Goal: Task Accomplishment & Management: Complete application form

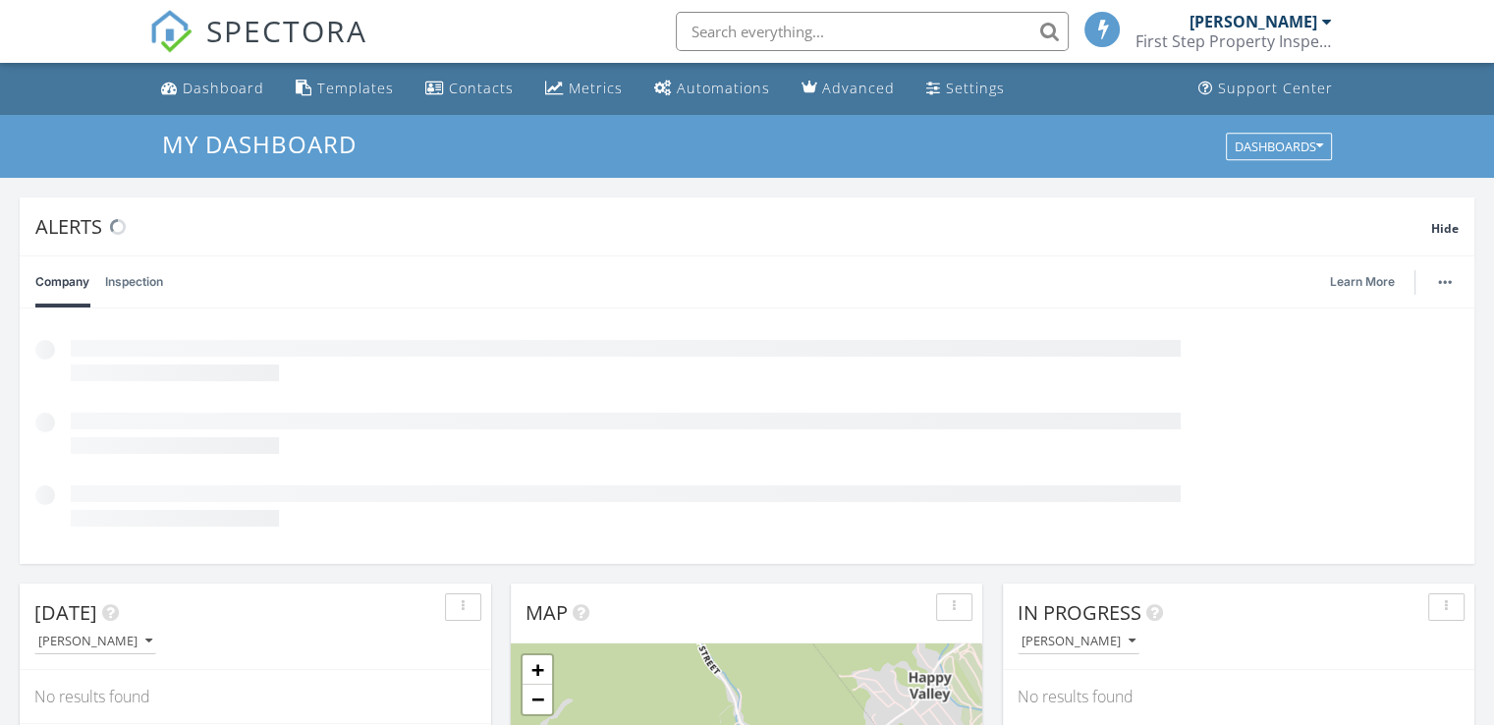
scroll to position [9, 10]
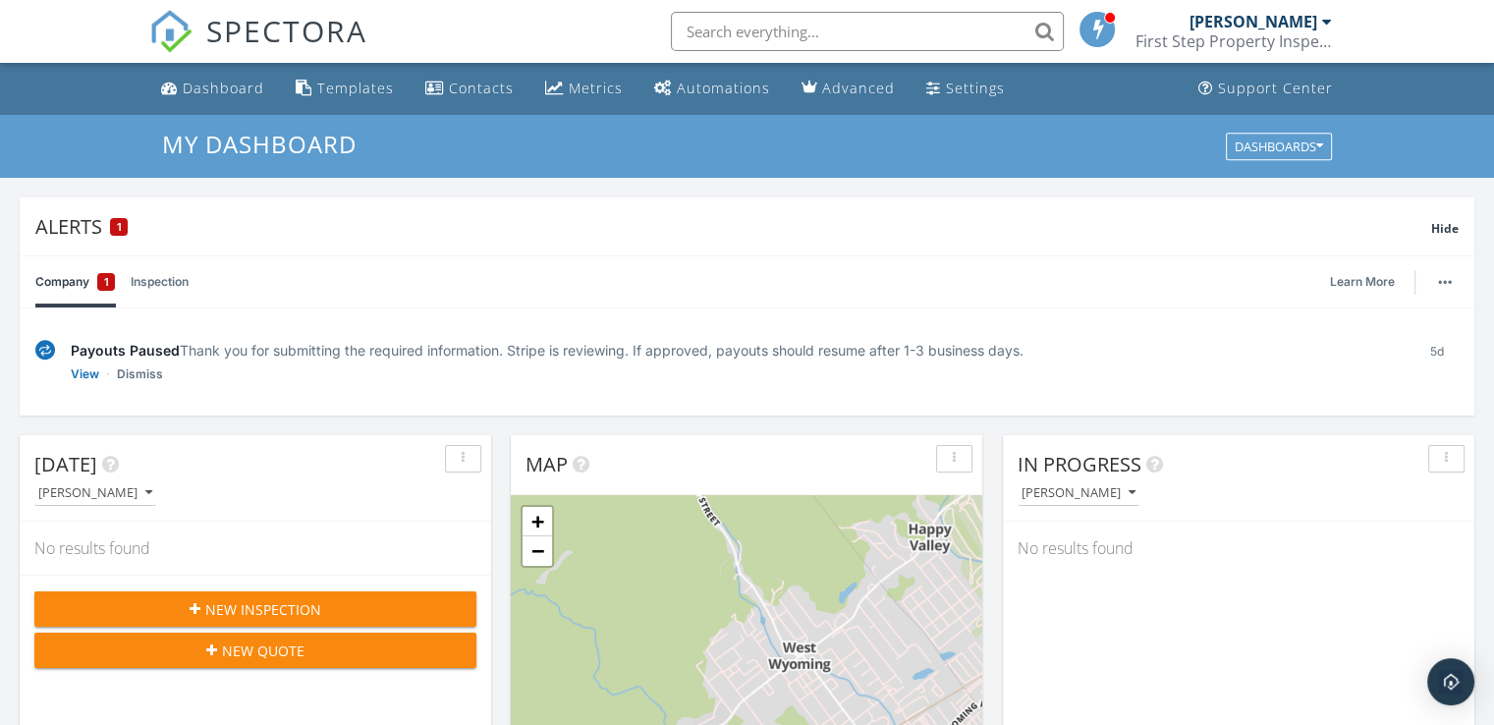
click at [102, 283] on div "1" at bounding box center [106, 282] width 18 height 18
click at [90, 377] on link "View" at bounding box center [85, 374] width 28 height 20
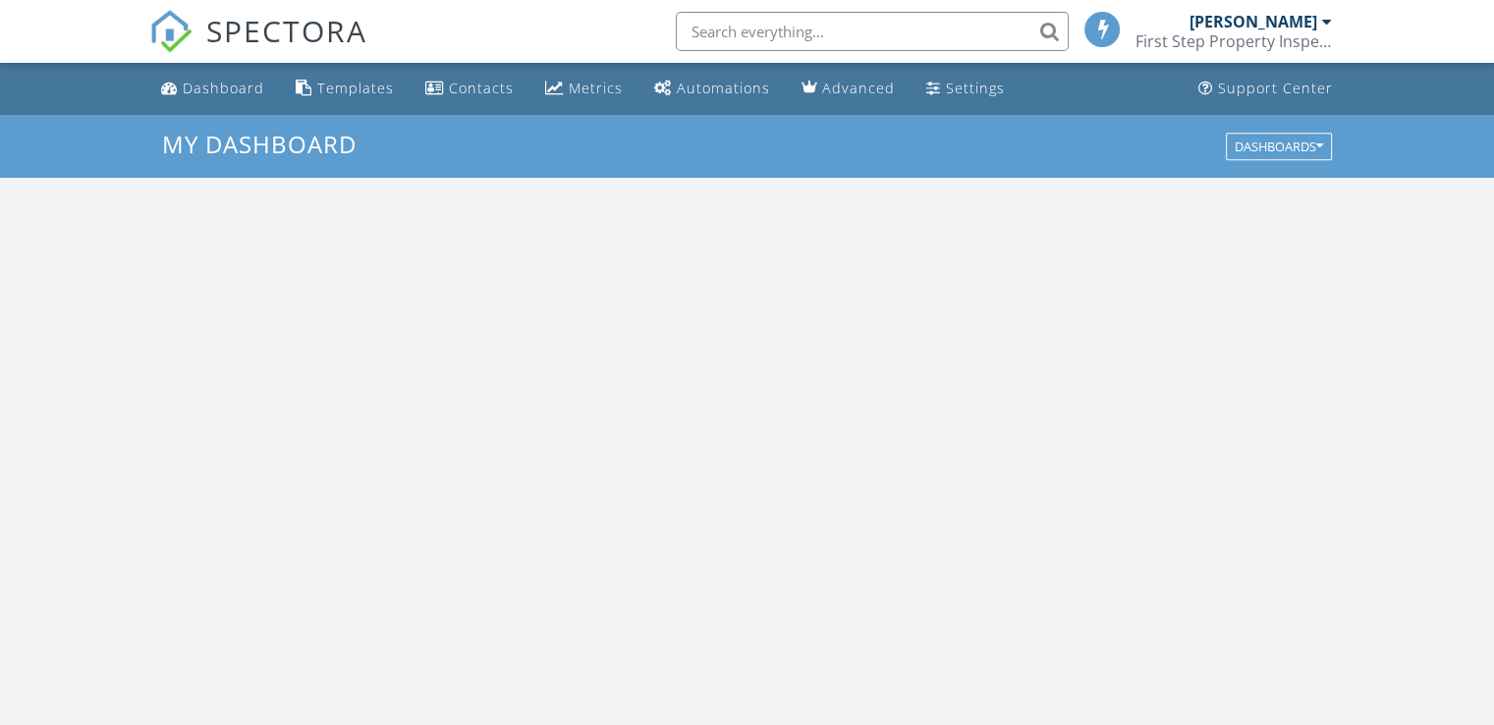
scroll to position [1818, 1525]
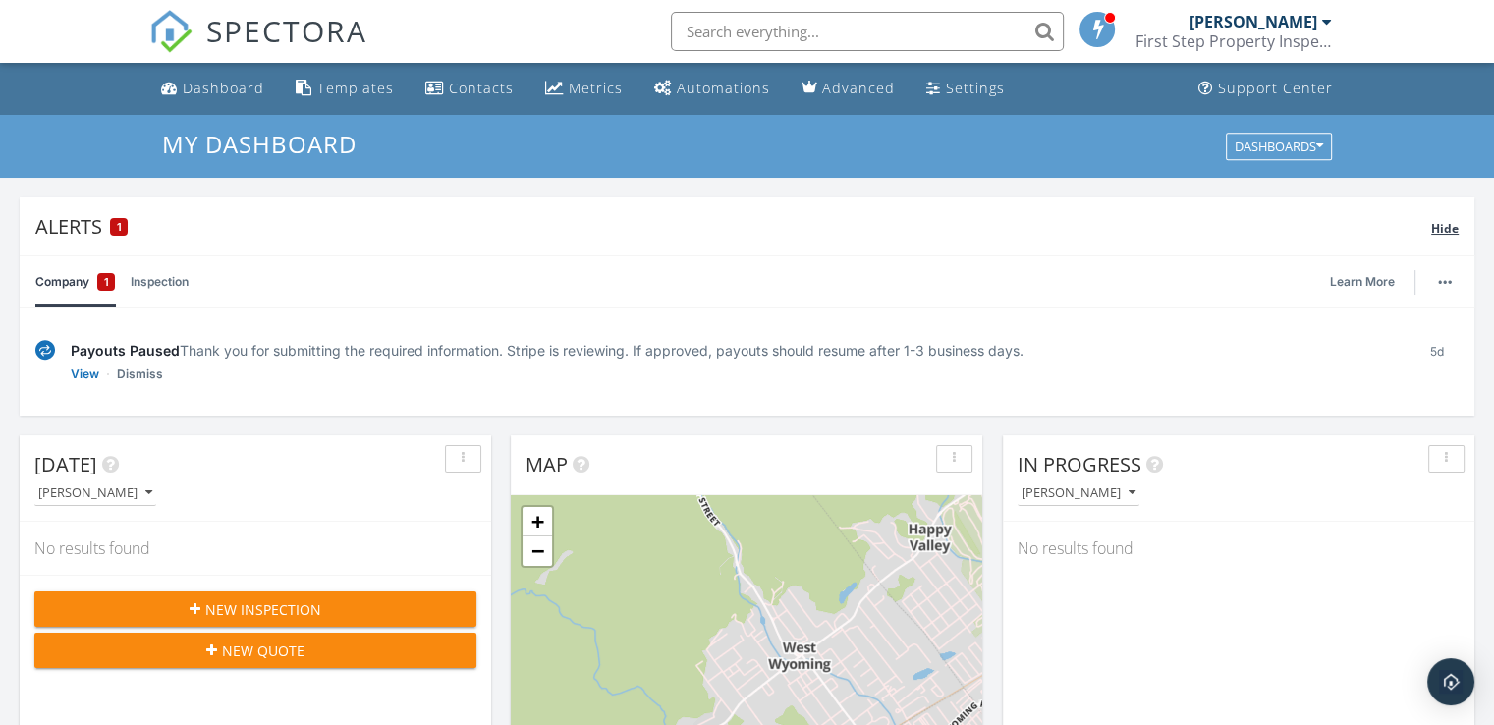
click at [1451, 220] on span "Hide" at bounding box center [1445, 228] width 28 height 17
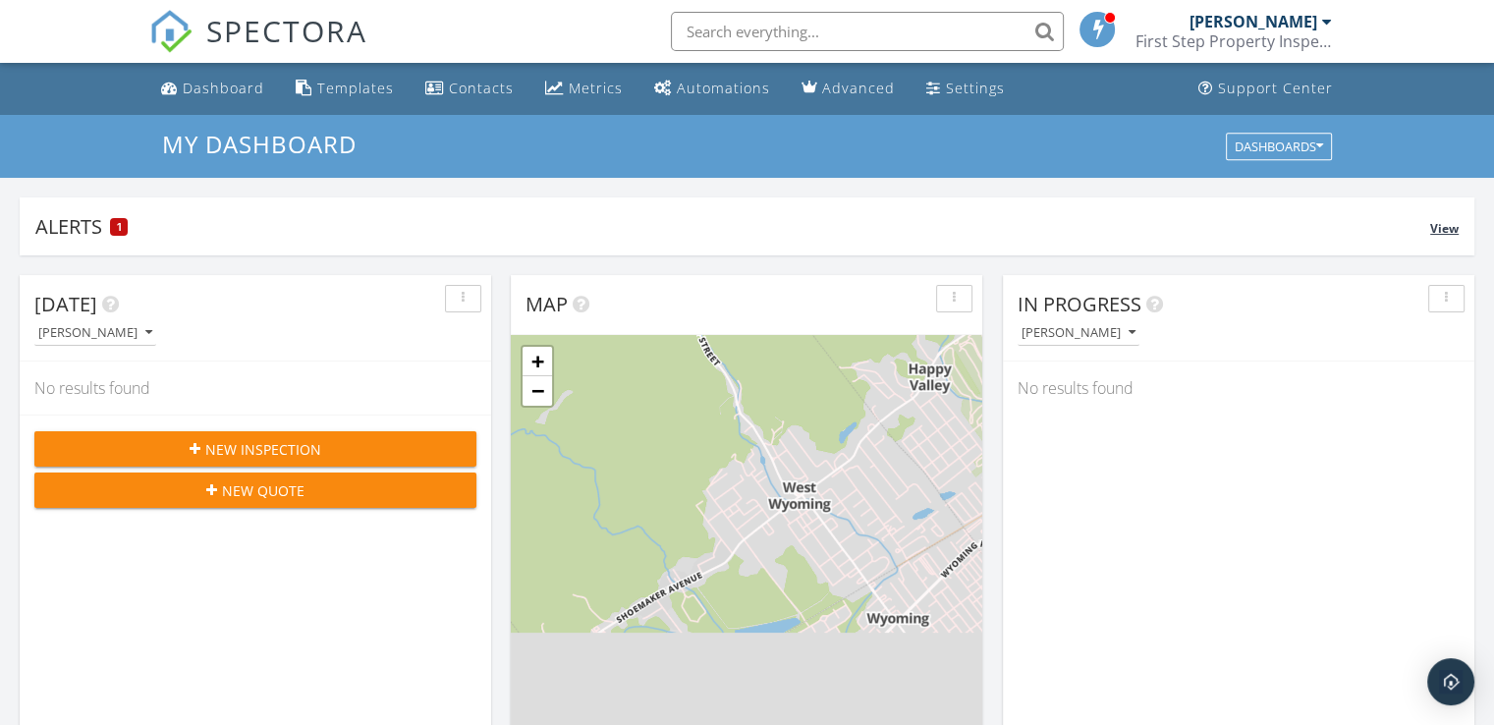
click at [1444, 229] on span "View" at bounding box center [1444, 228] width 28 height 17
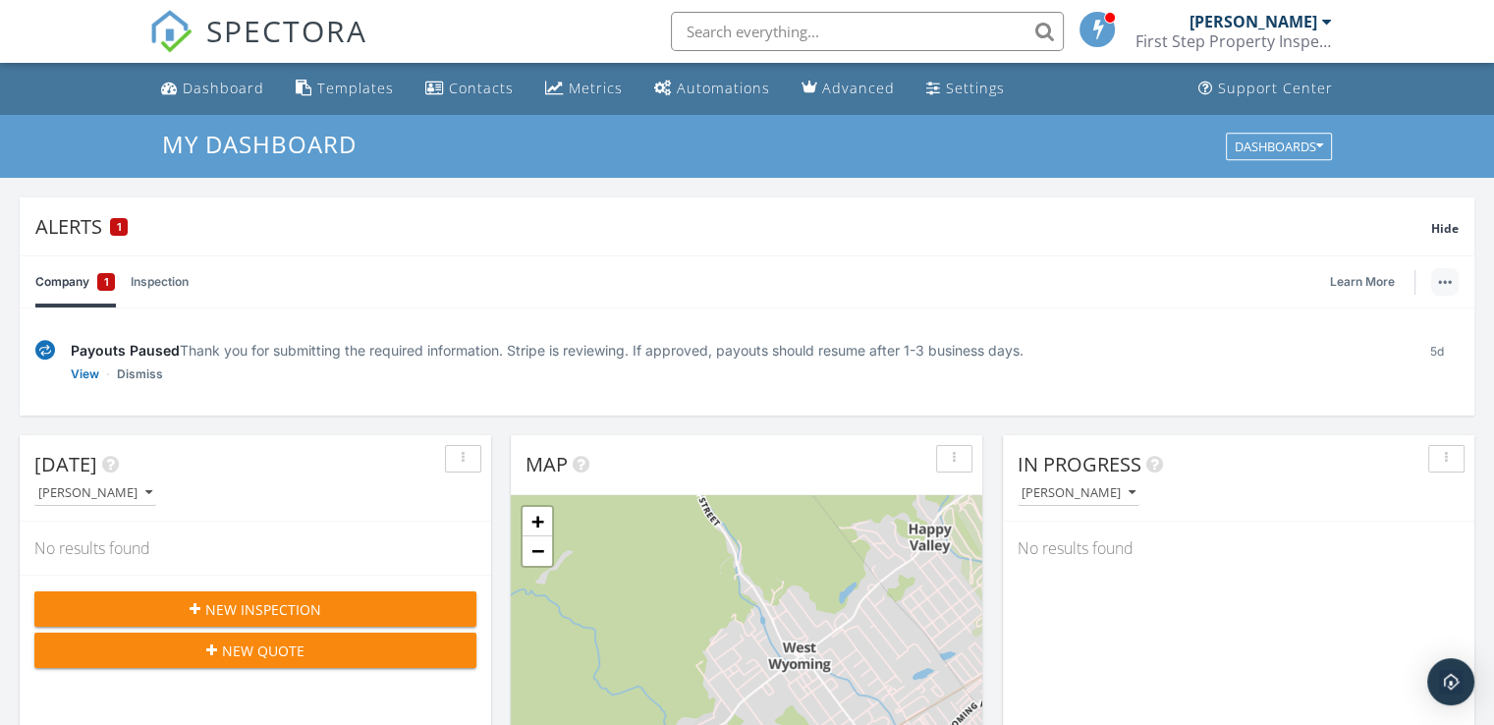
click at [1442, 268] on button "button" at bounding box center [1445, 282] width 28 height 28
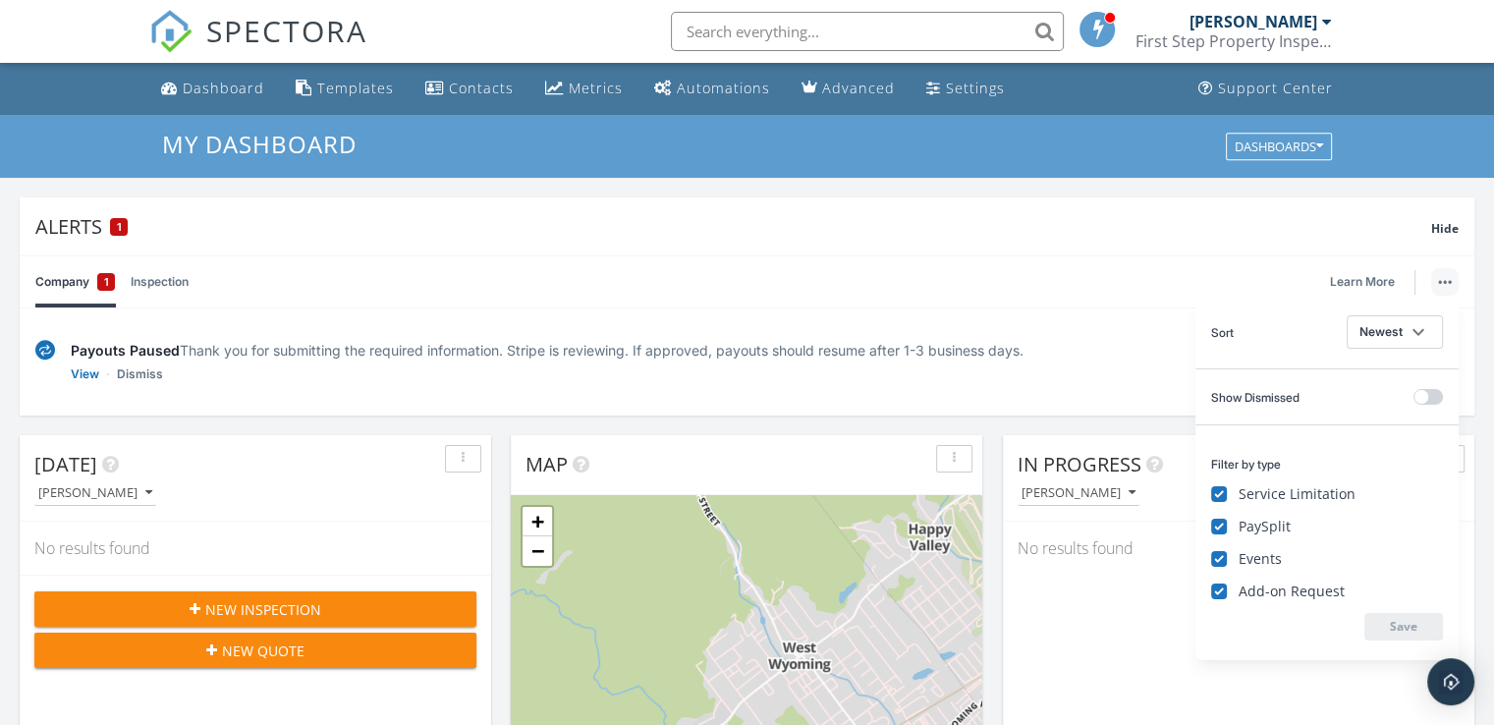
click at [1124, 398] on div "Payouts Paused Thank you for submitting the required information. Stripe is rev…" at bounding box center [746, 362] width 1423 height 76
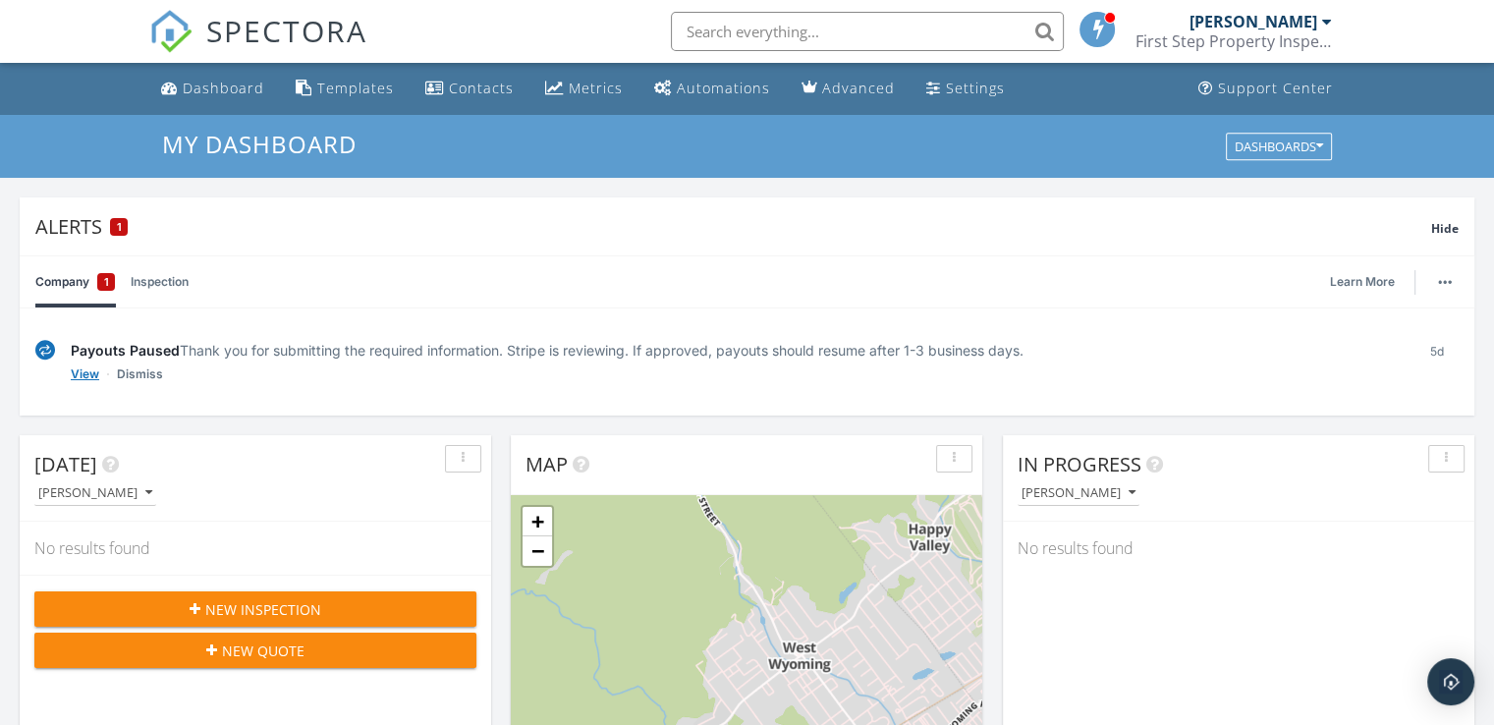
click at [90, 376] on link "View" at bounding box center [85, 374] width 28 height 20
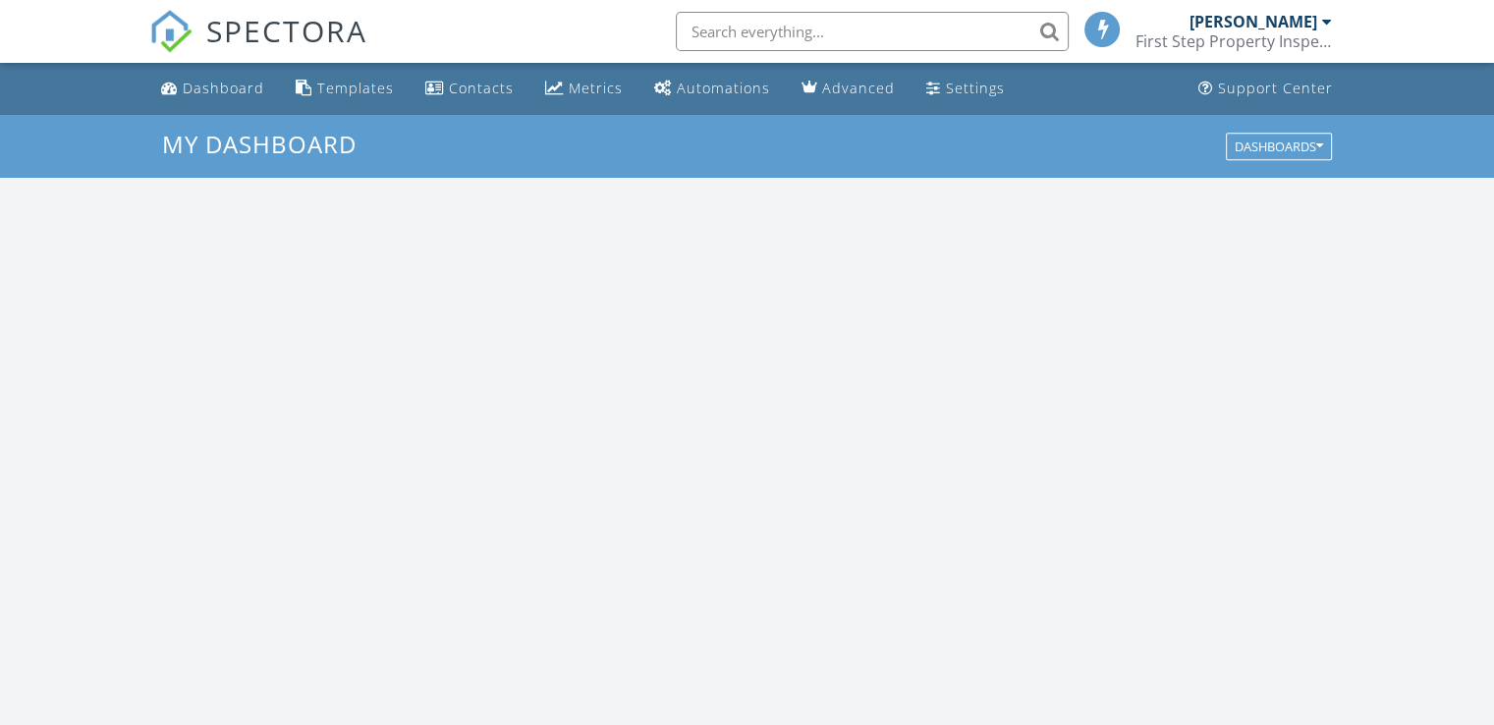
scroll to position [1818, 1525]
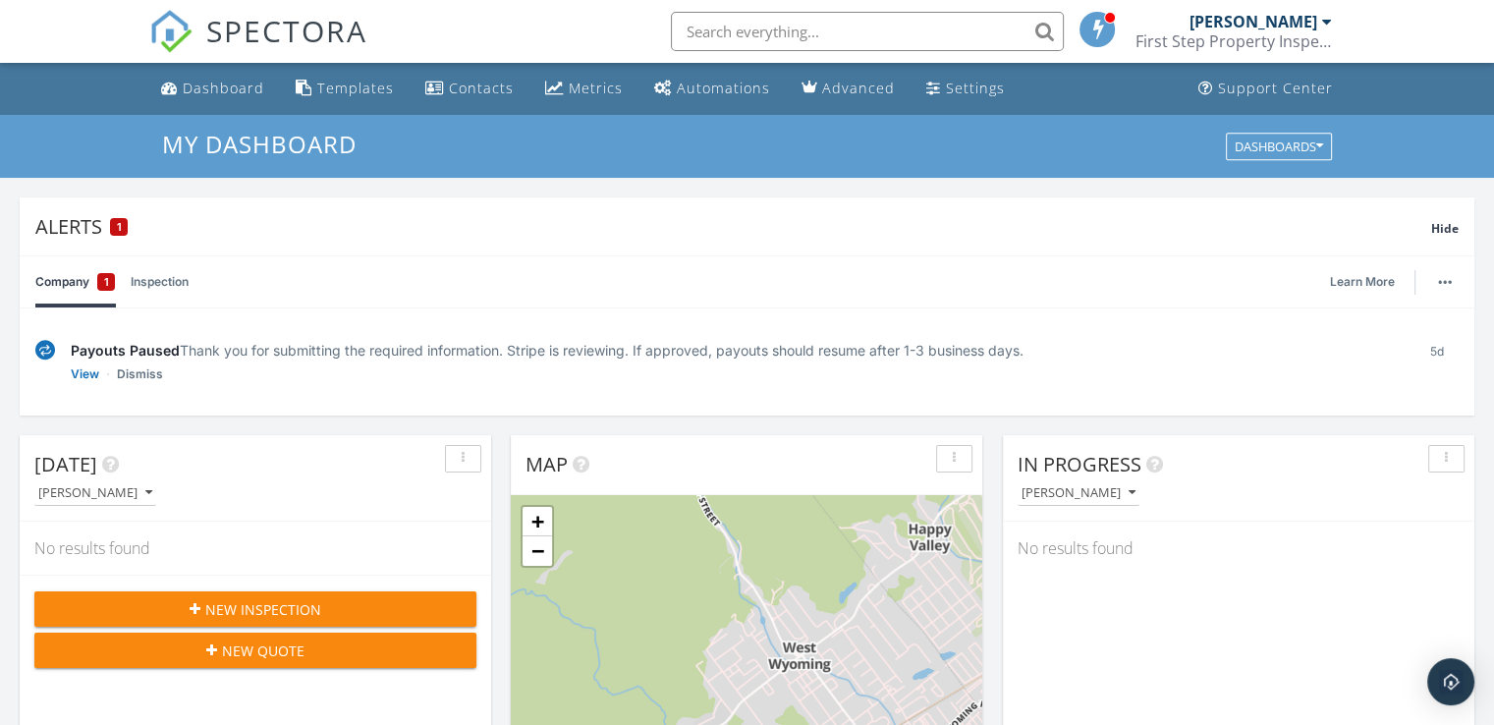
click at [40, 350] on img at bounding box center [45, 350] width 20 height 21
click at [141, 373] on link "Dismiss" at bounding box center [140, 374] width 46 height 20
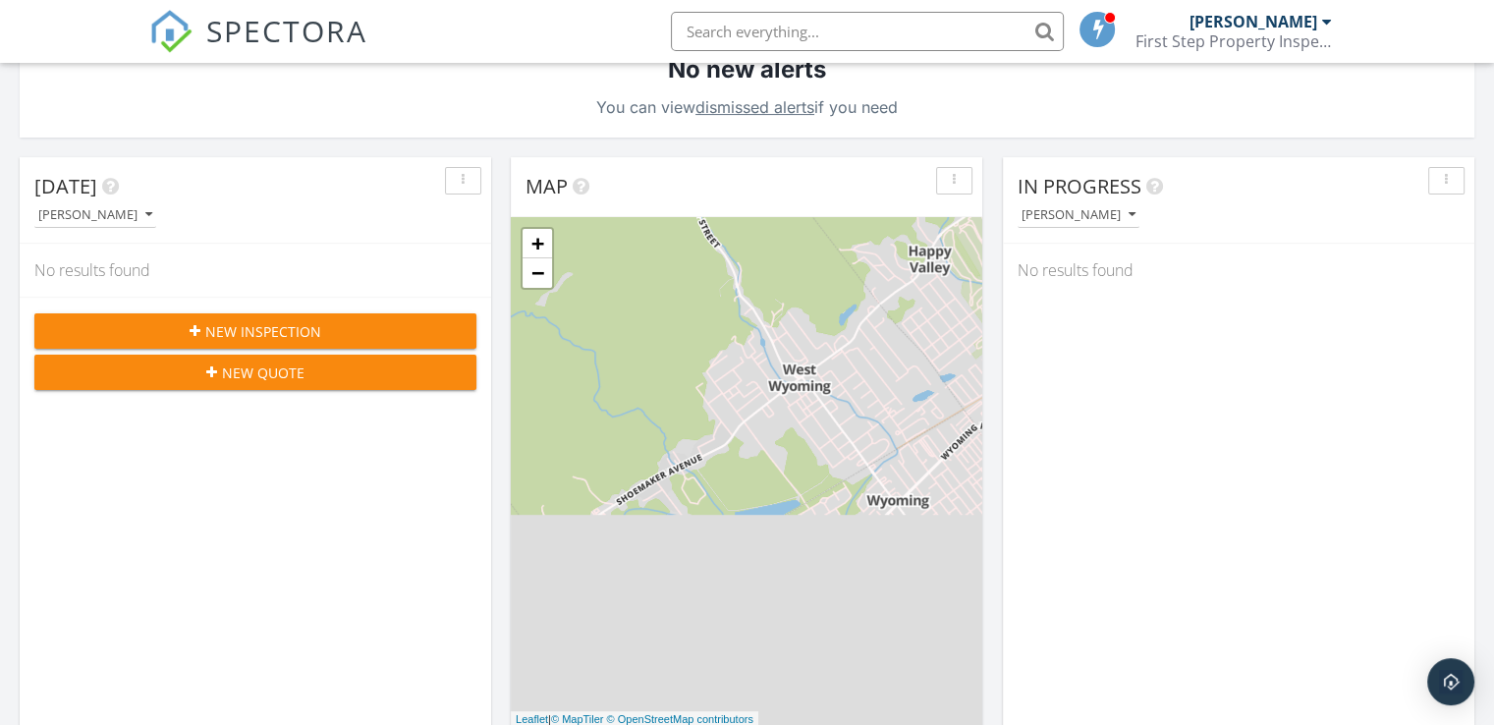
scroll to position [430, 0]
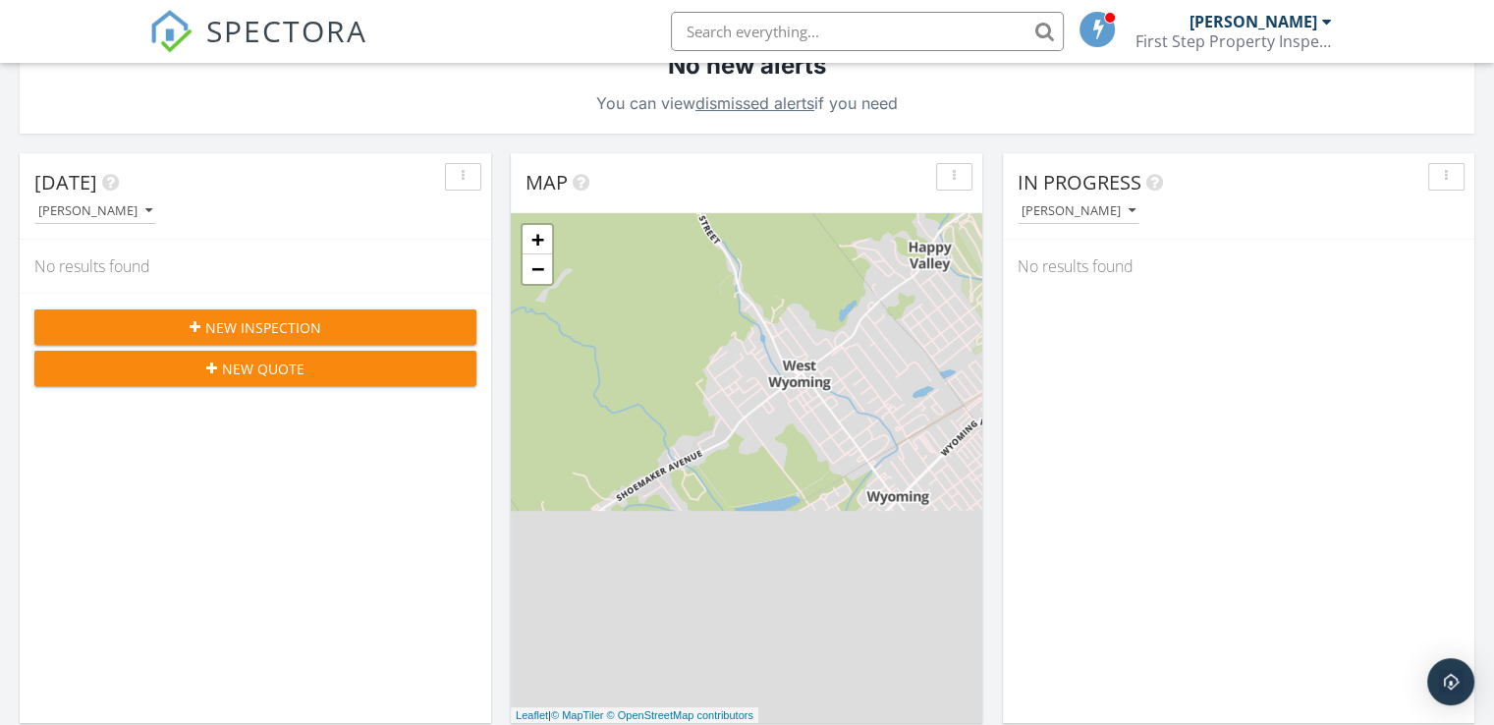
click at [303, 306] on div "New Inspection New Quote" at bounding box center [256, 347] width 472 height 109
click at [263, 319] on span "New Inspection" at bounding box center [263, 327] width 116 height 21
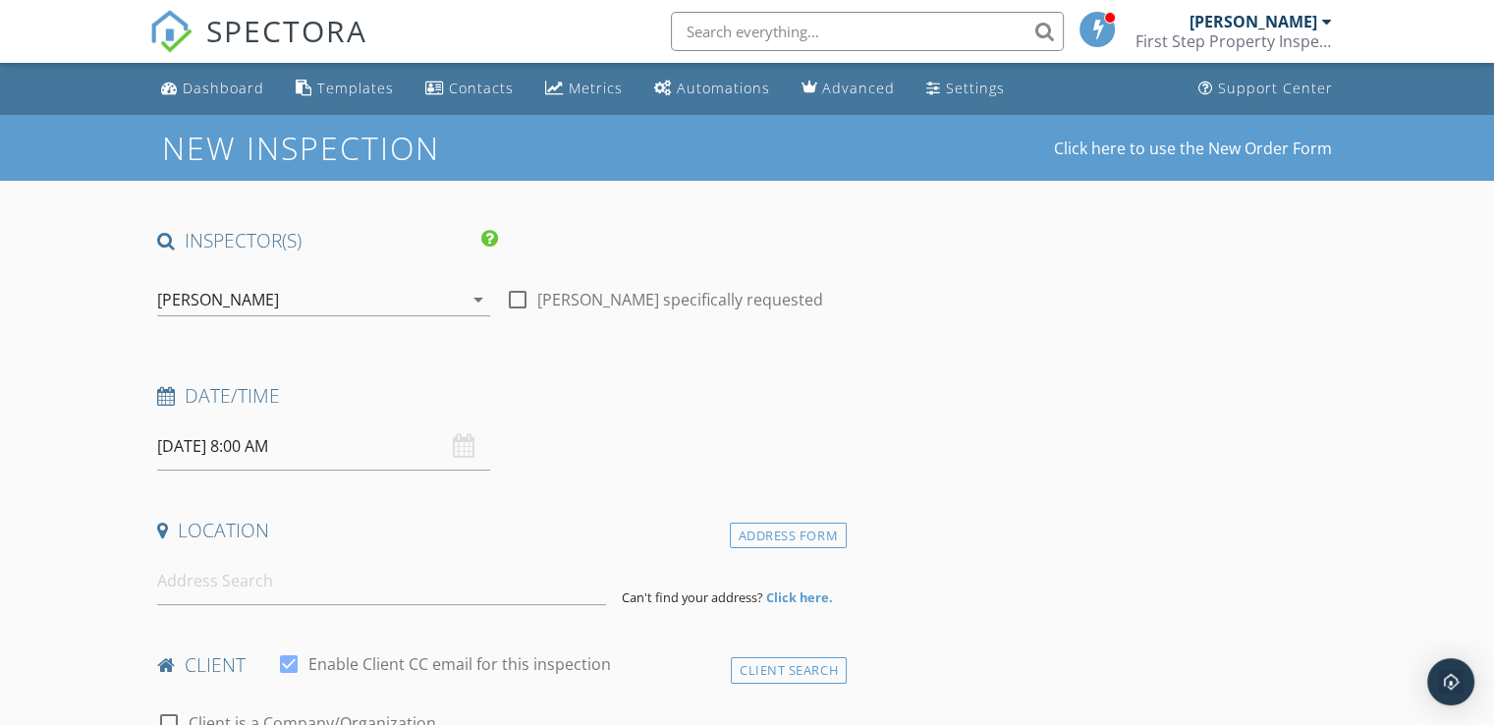
click at [292, 441] on input "[DATE] 8:00 AM" at bounding box center [323, 446] width 333 height 48
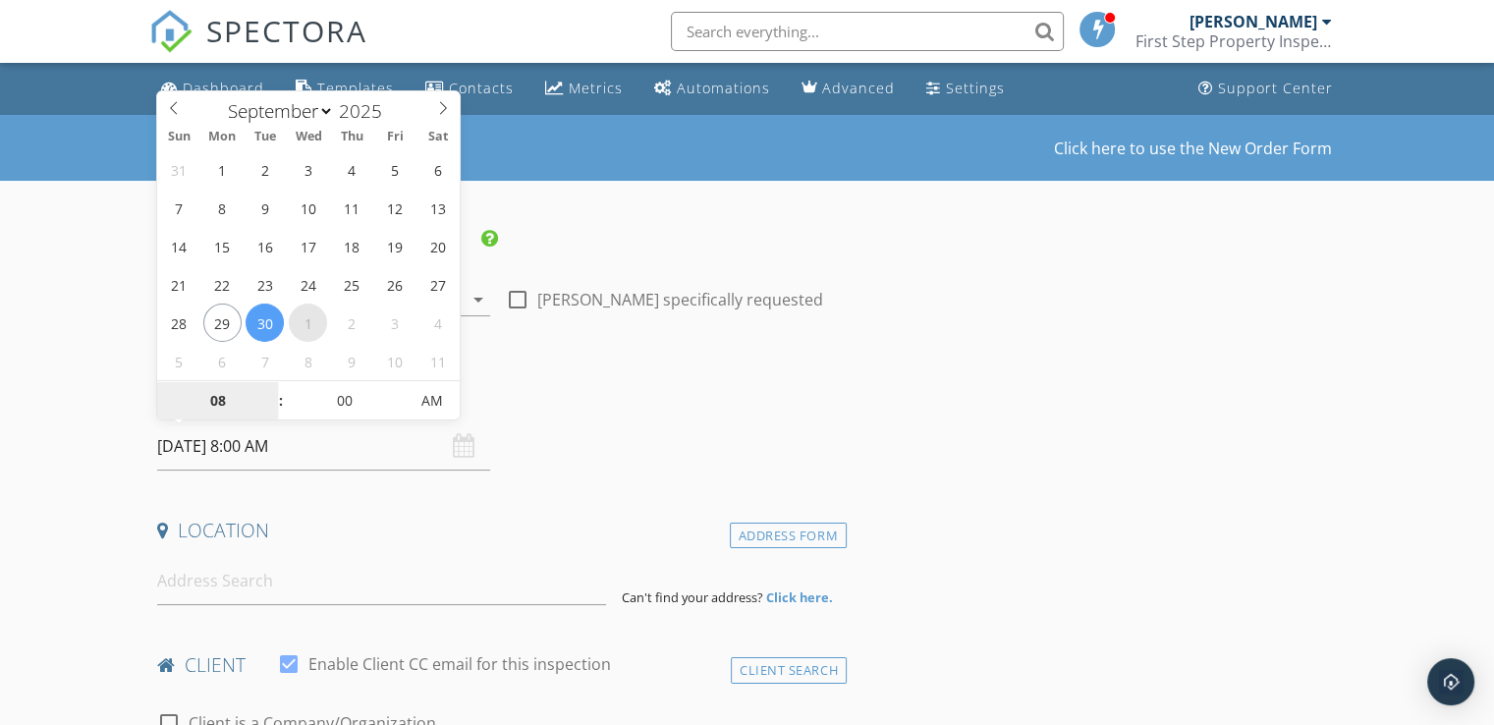
select select "9"
type input "10/01/2025 8:00 AM"
click at [255, 445] on input "10/01/2025 8:00 AM" at bounding box center [323, 446] width 333 height 48
click at [250, 446] on input "10/01/2025 8:00 AM" at bounding box center [323, 446] width 333 height 48
type input "09"
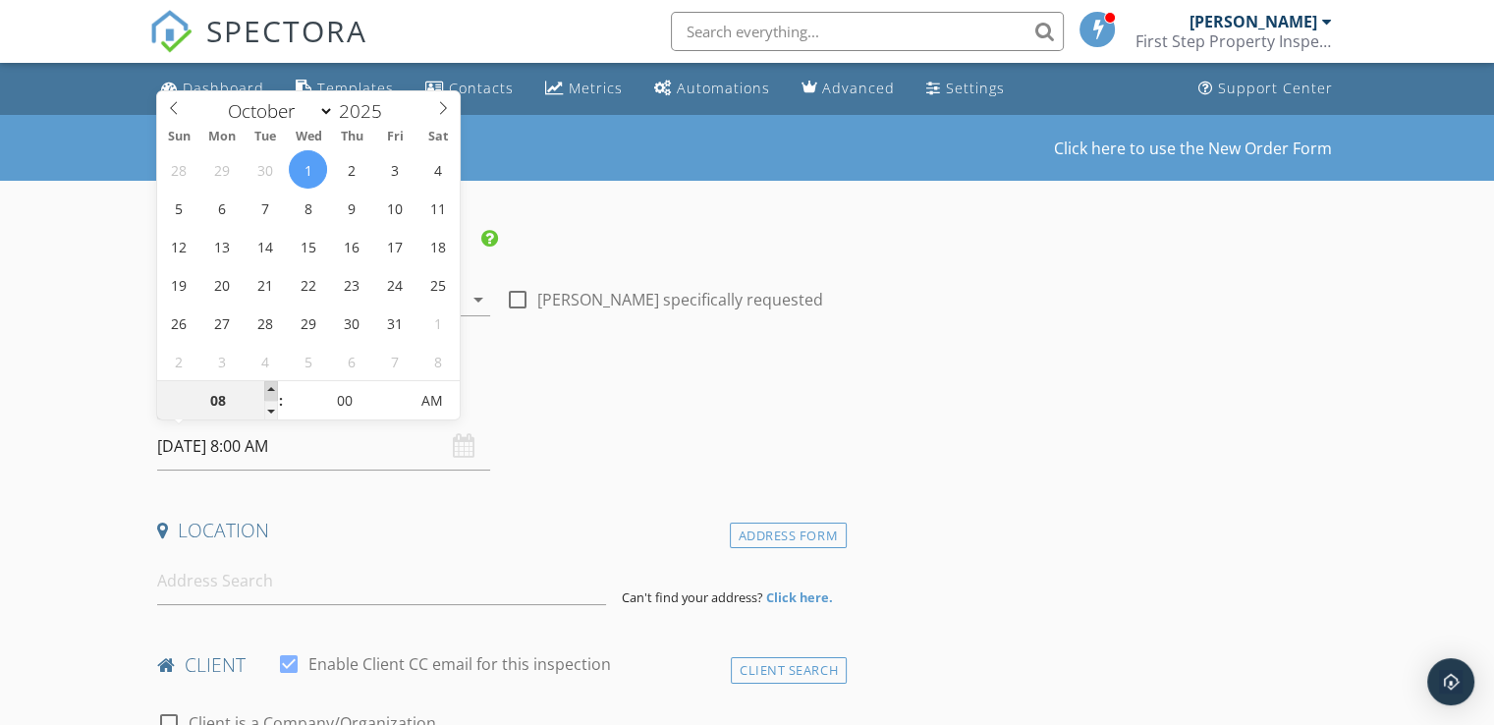
type input "10/01/2025 9:00 AM"
click at [275, 387] on span at bounding box center [271, 391] width 14 height 20
type input "10"
type input "10/01/2025 10:00 AM"
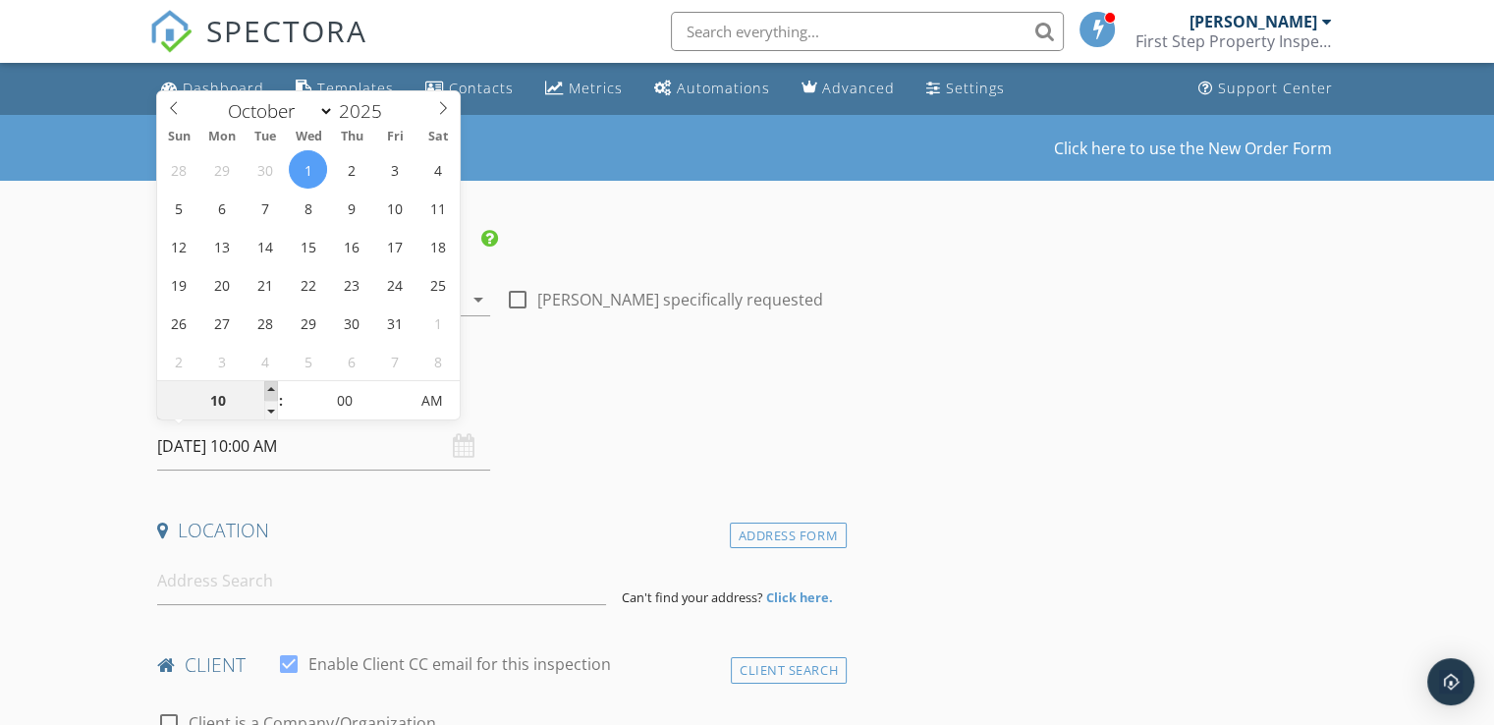
type input "11"
type input "10/01/2025 11:00 AM"
click at [275, 387] on span at bounding box center [271, 391] width 14 height 20
type input "12"
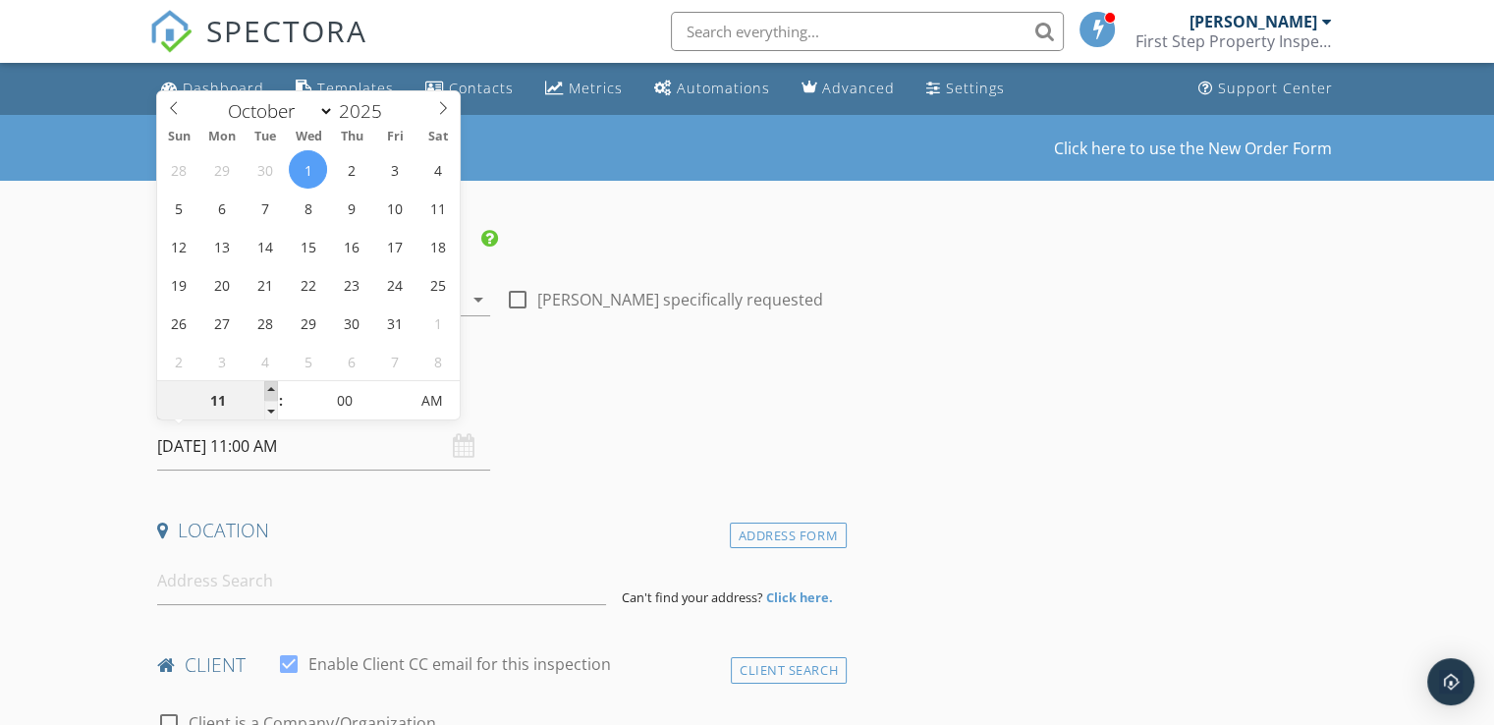
type input "10/01/2025 12:00 PM"
type input "01"
type input "[DATE] 1:00 PM"
click at [275, 387] on span at bounding box center [271, 391] width 14 height 20
click at [393, 434] on input "[DATE] 1:00 PM" at bounding box center [323, 446] width 333 height 48
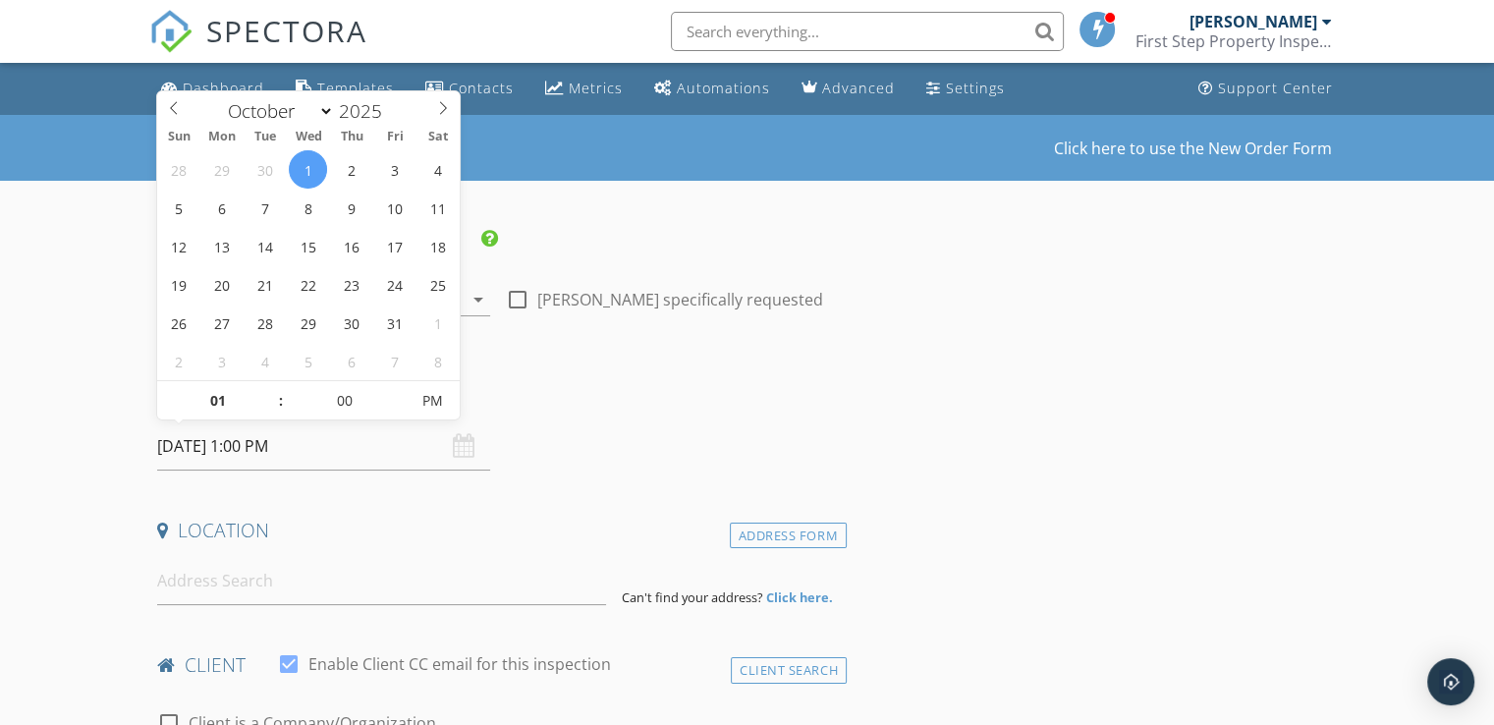
click at [584, 409] on div "Date/Time" at bounding box center [497, 402] width 697 height 39
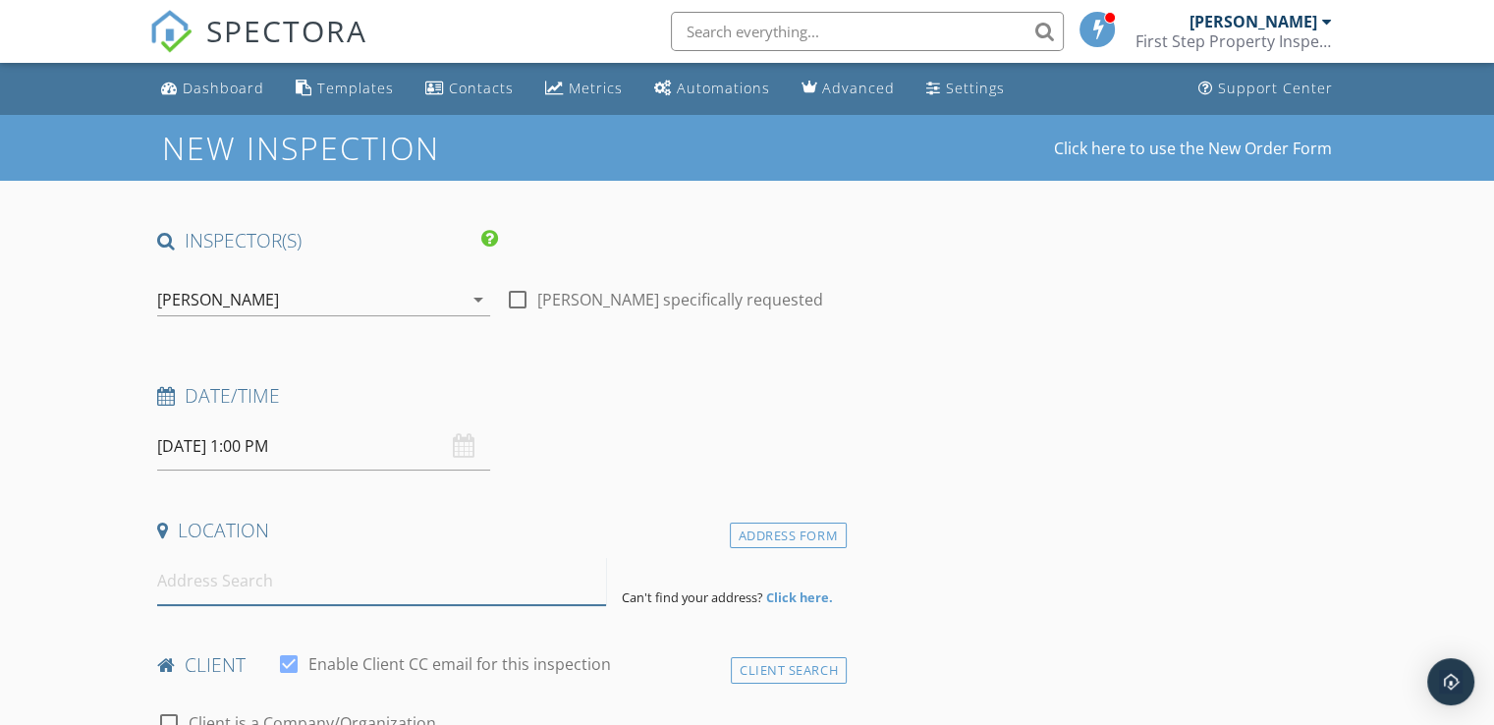
click at [205, 581] on input at bounding box center [381, 581] width 449 height 48
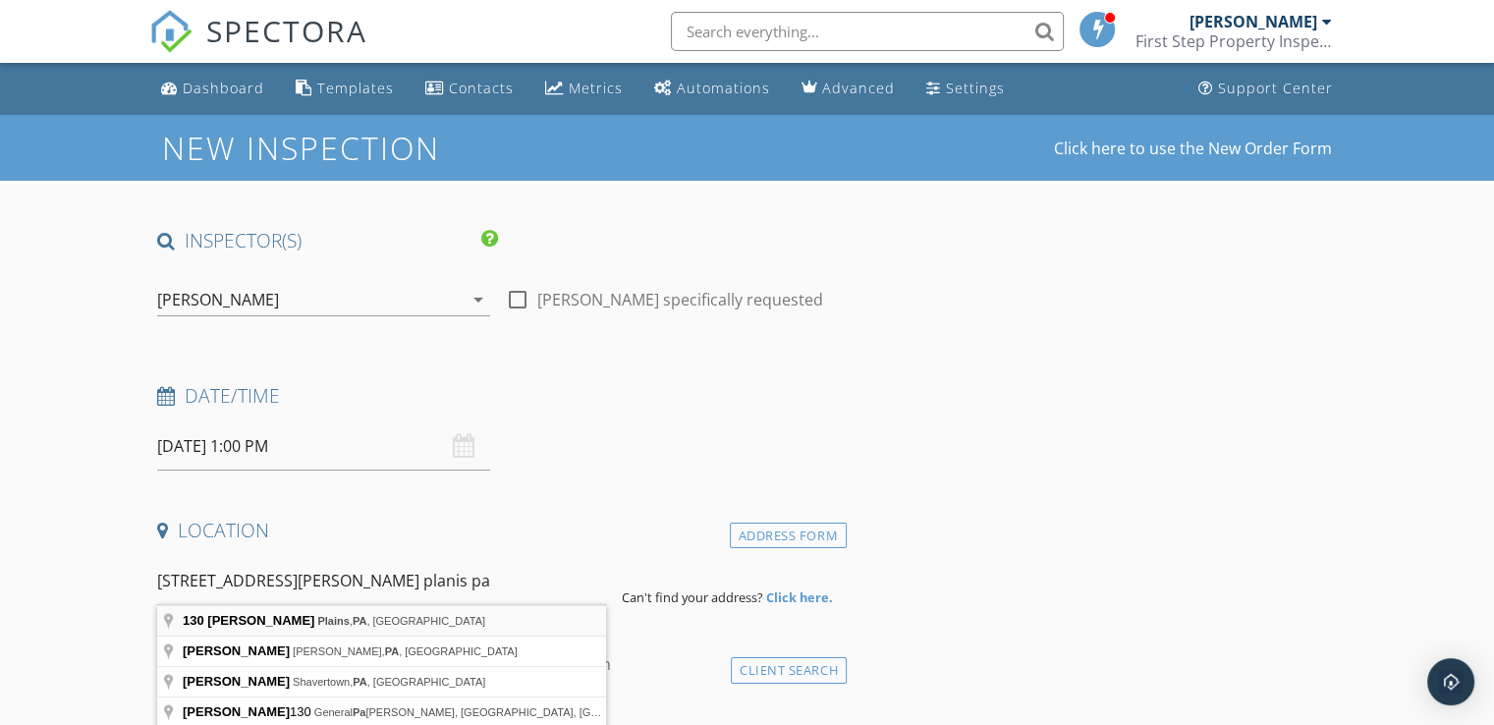
type input "130 Henry St, Plains, PA, USA"
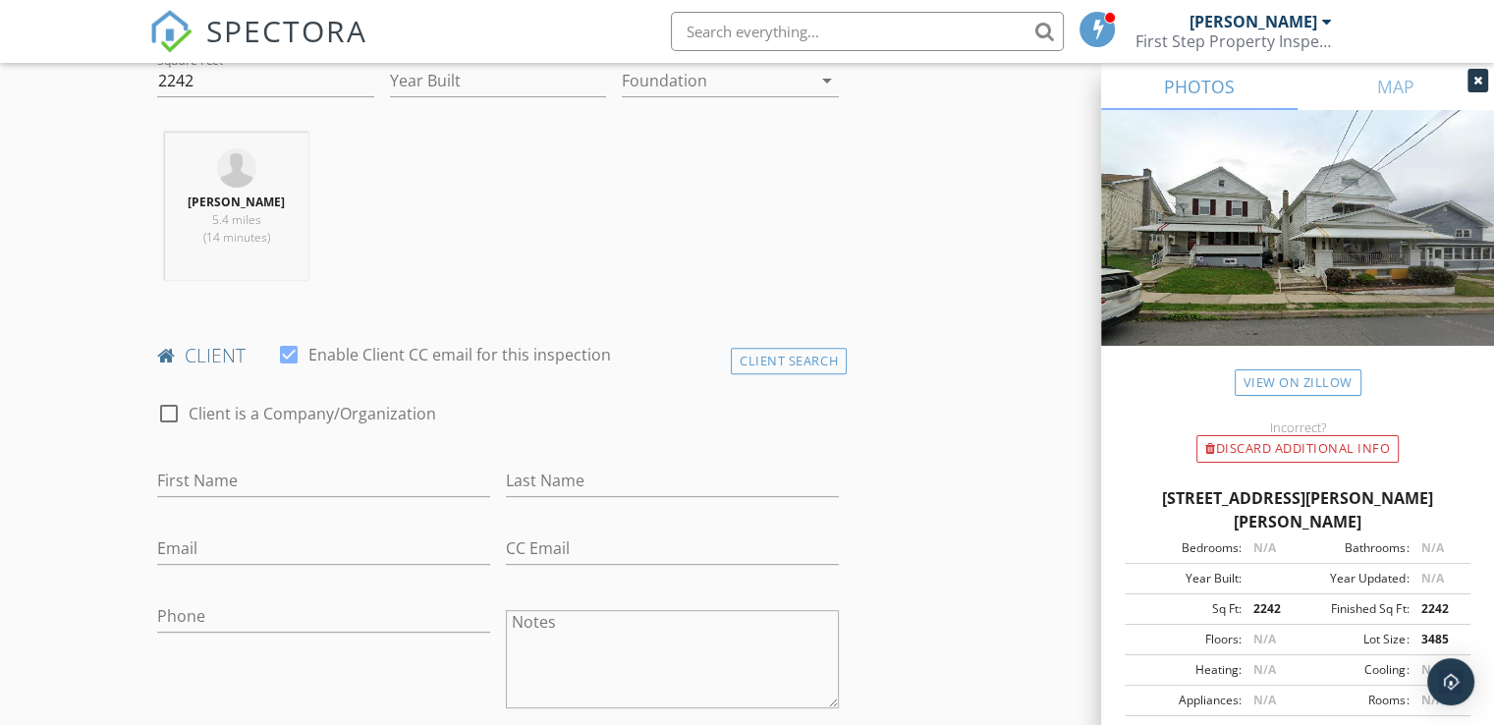
scroll to position [713, 0]
click at [320, 489] on input "First Name" at bounding box center [323, 479] width 333 height 32
type input "S"
type input "E"
type input "[PERSON_NAME]"
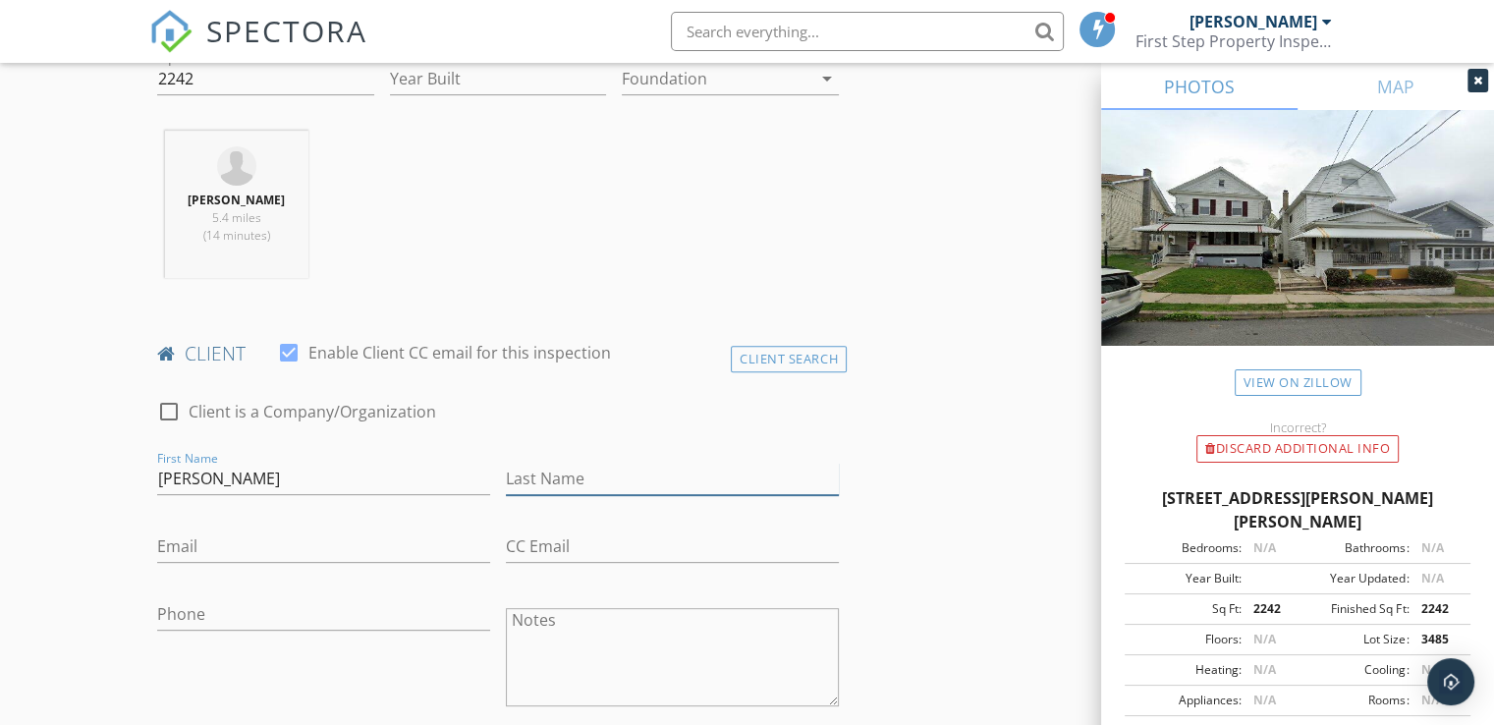
click at [651, 467] on input "Last Name" at bounding box center [672, 479] width 333 height 32
type input "[PERSON_NAME]"
click at [309, 463] on input "[PERSON_NAME]" at bounding box center [323, 479] width 333 height 32
type input "[PERSON_NAME]"
click at [264, 556] on input "Email" at bounding box center [323, 546] width 333 height 32
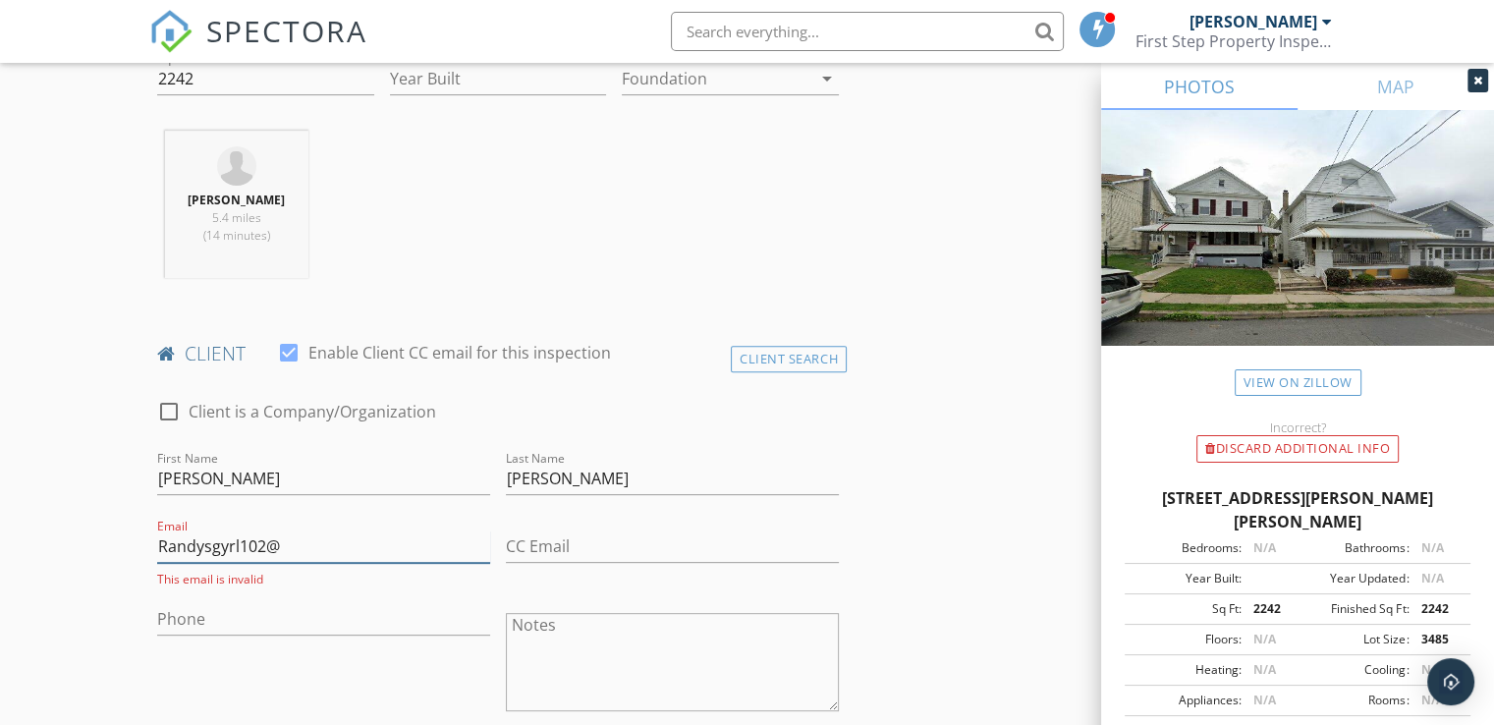
click at [373, 552] on input "Randysgyrl102@" at bounding box center [323, 546] width 333 height 32
type input "Randysgyrl102@gmail.com"
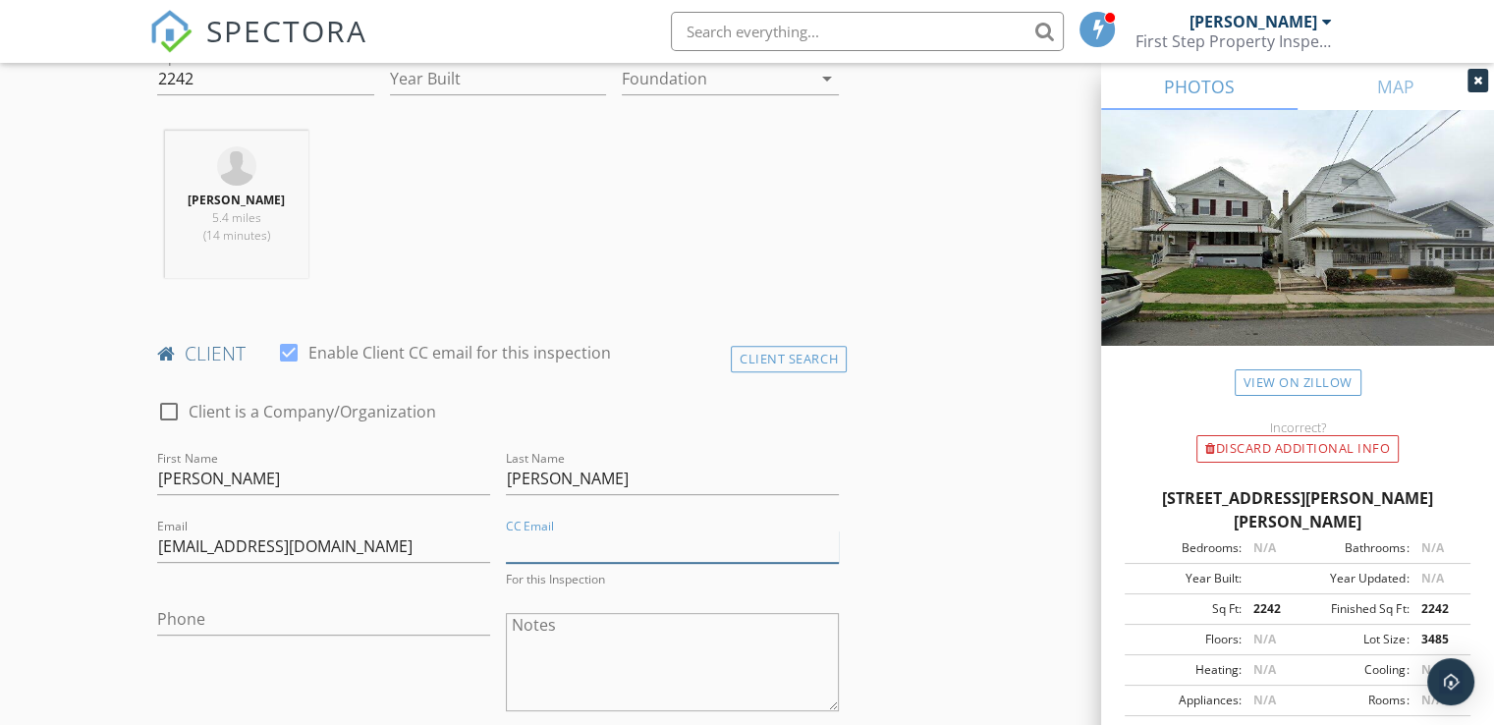
click at [547, 534] on input "CC Email" at bounding box center [672, 546] width 333 height 32
click at [411, 622] on input "Phone" at bounding box center [323, 619] width 333 height 32
click at [271, 626] on input "Phone" at bounding box center [323, 614] width 333 height 32
click at [195, 598] on input "Phone" at bounding box center [323, 614] width 333 height 32
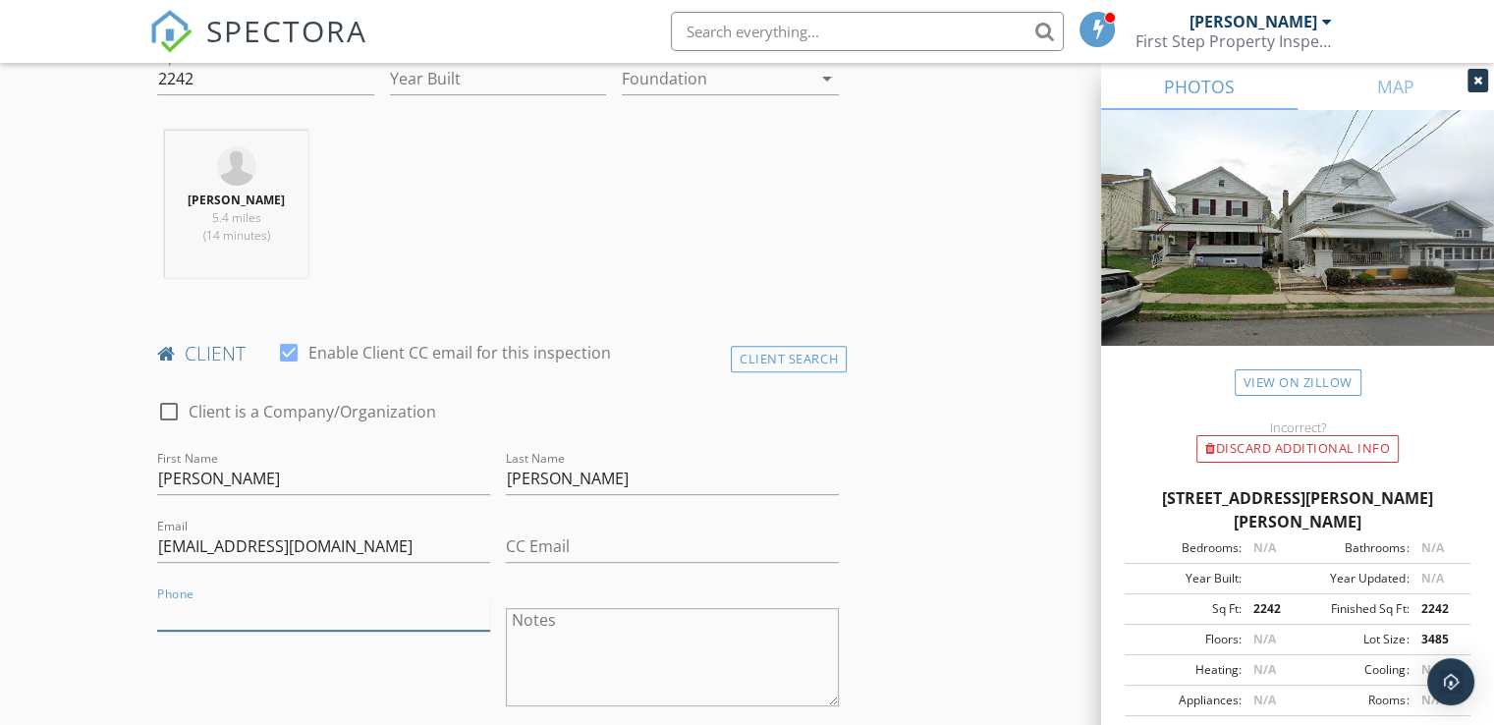
click at [195, 598] on input "Phone" at bounding box center [323, 614] width 333 height 32
click at [186, 609] on input "Phone" at bounding box center [323, 614] width 333 height 32
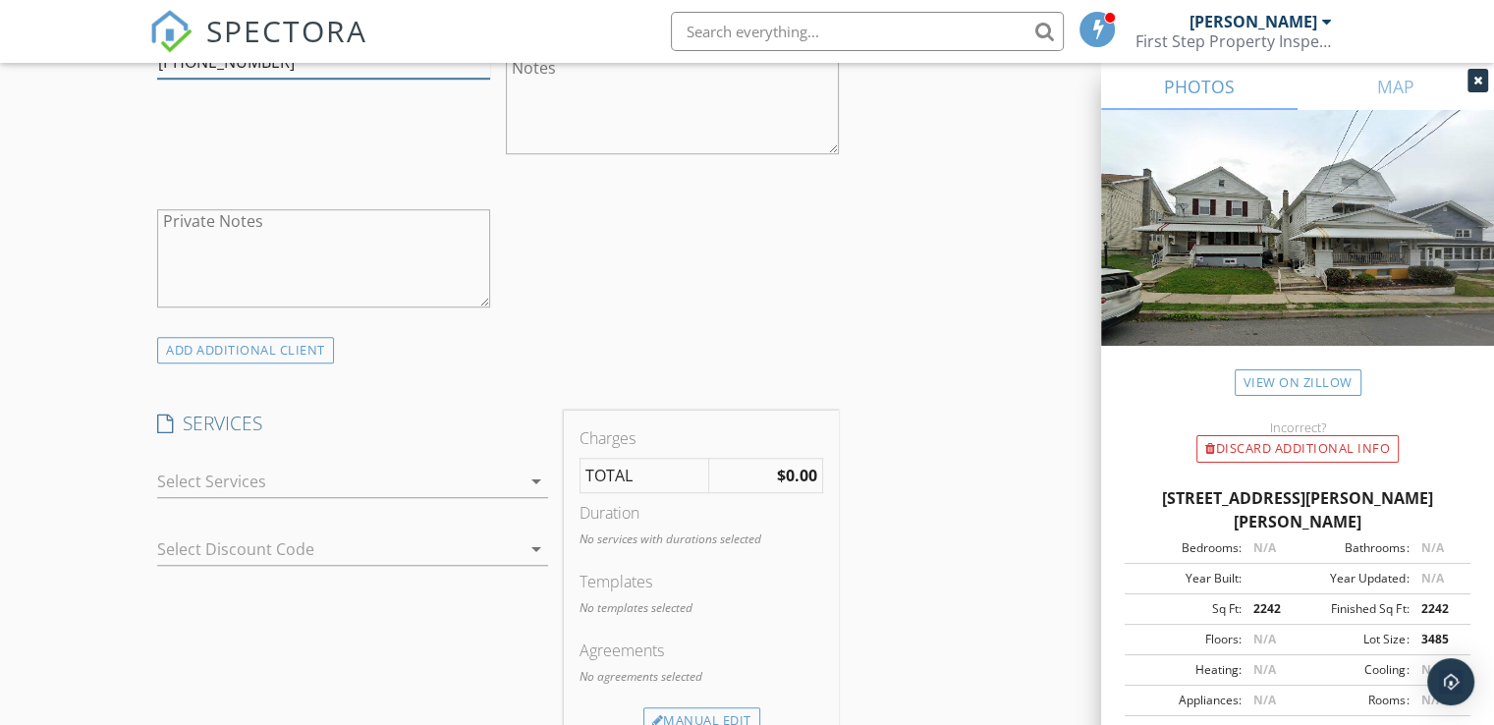
scroll to position [1273, 0]
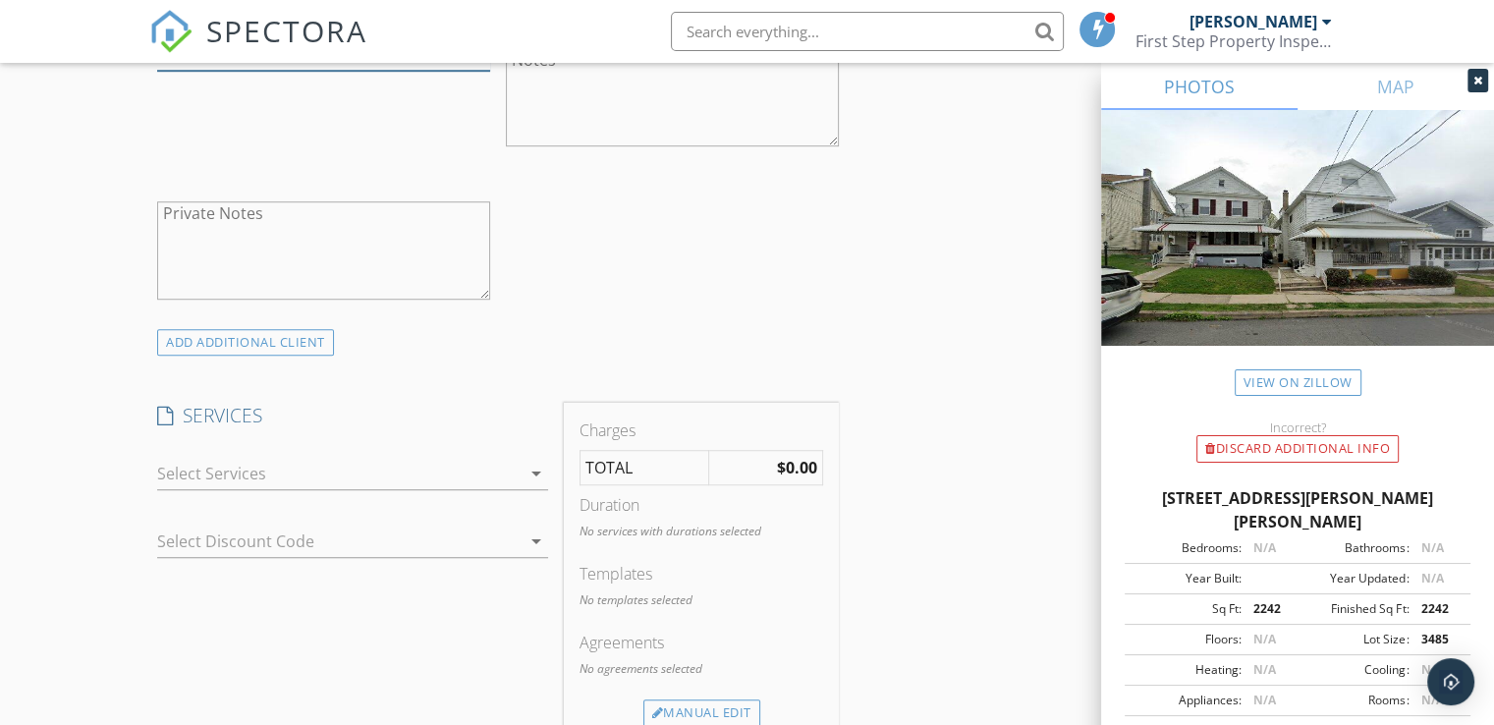
type input "[PHONE_NUMBER]"
click at [526, 466] on icon "arrow_drop_down" at bounding box center [537, 474] width 24 height 24
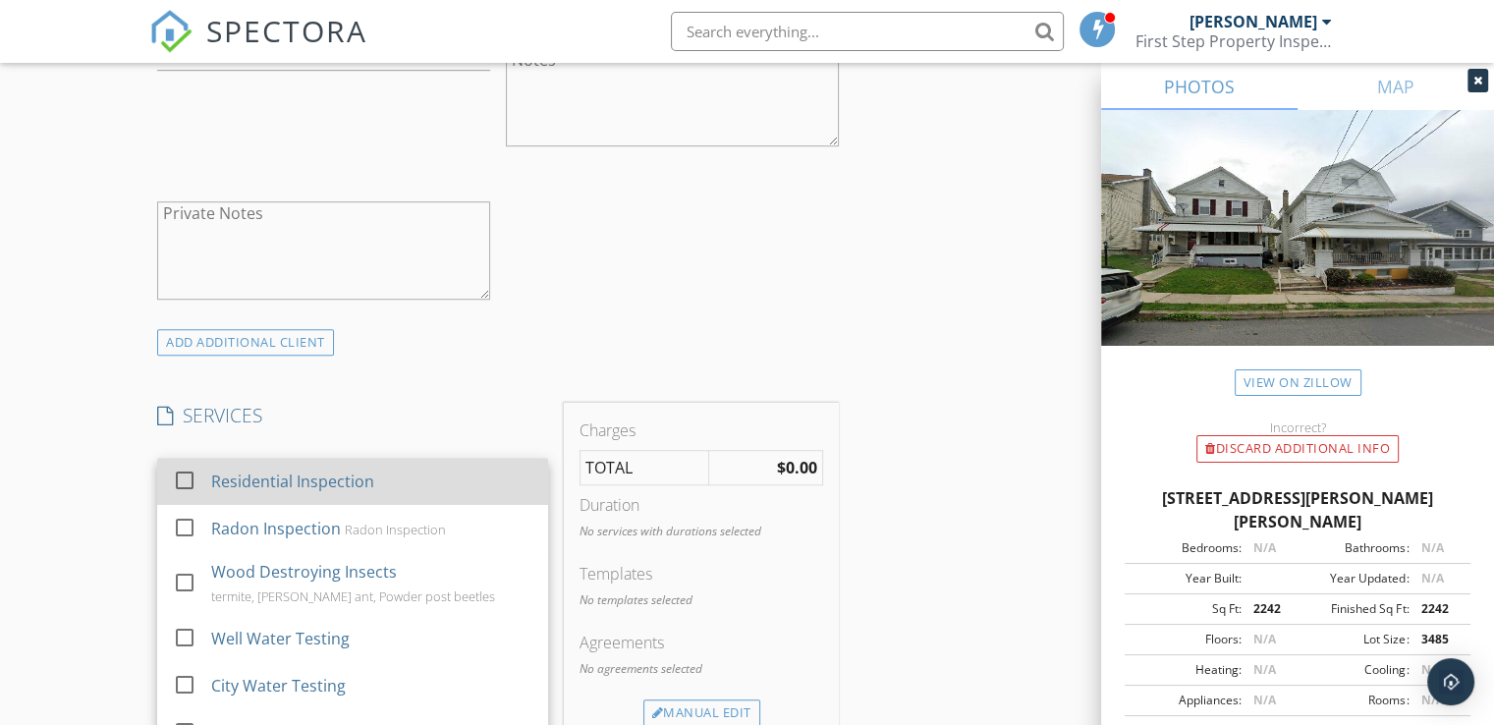
click at [183, 474] on div at bounding box center [184, 480] width 33 height 33
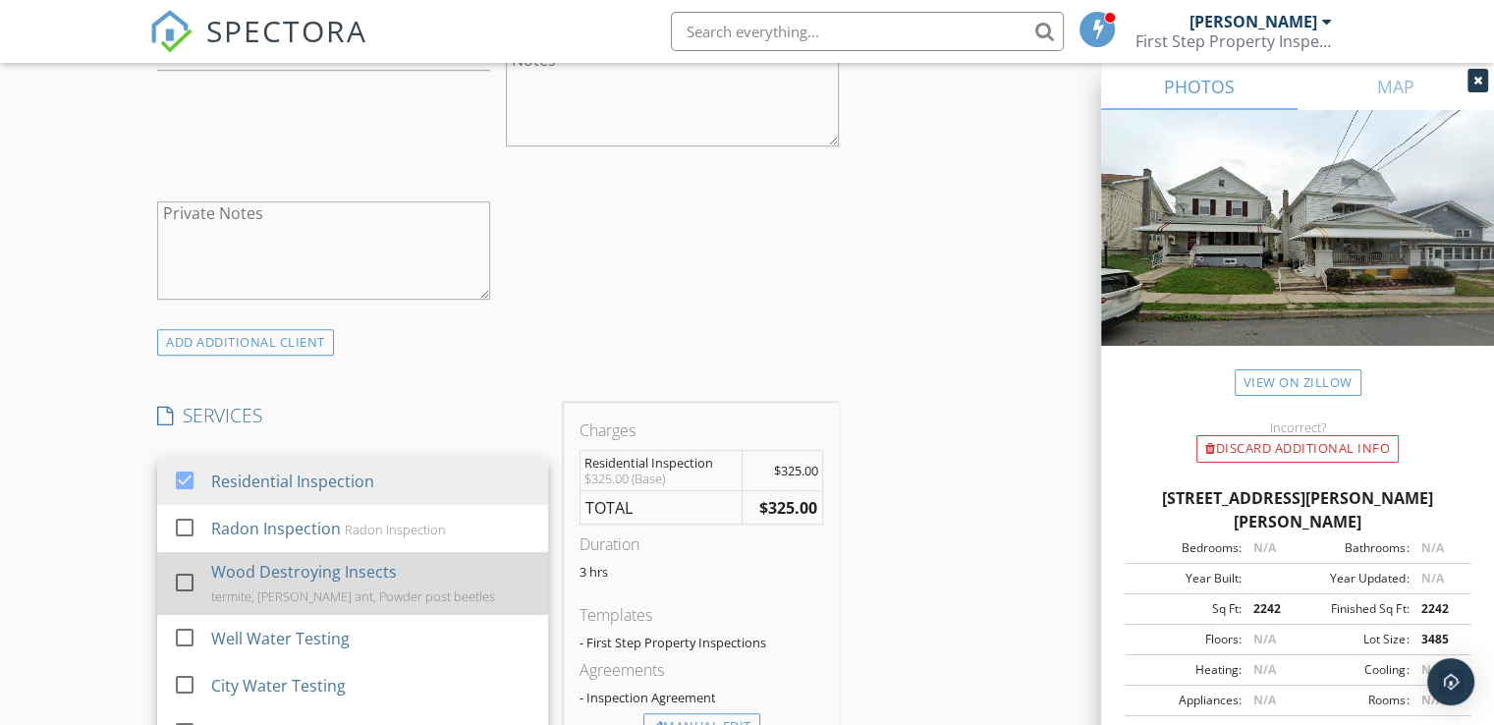
click at [191, 578] on div at bounding box center [184, 582] width 33 height 33
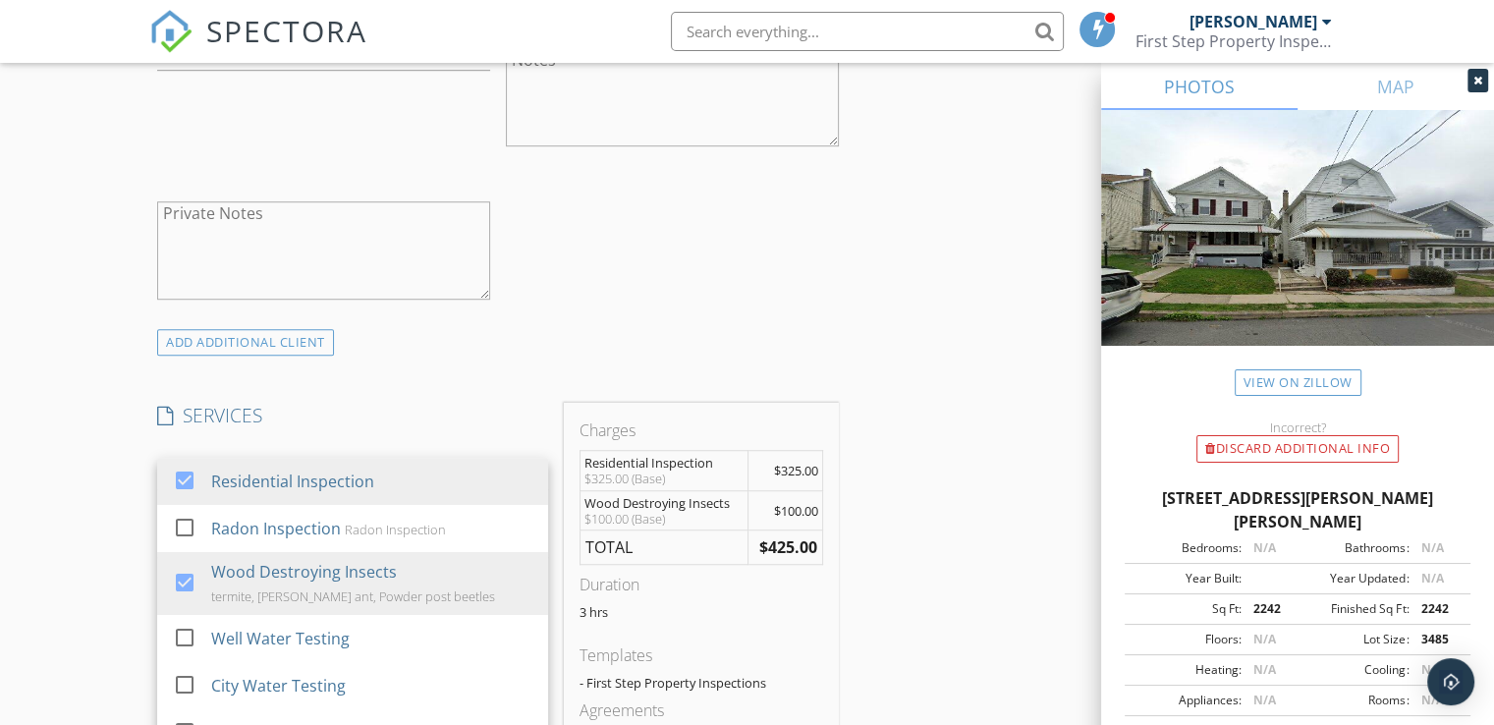
click at [546, 359] on div "INSPECTOR(S) check_box Vincent DePalma PRIMARY Vincent DePalma arrow_drop_down …" at bounding box center [497, 543] width 697 height 3176
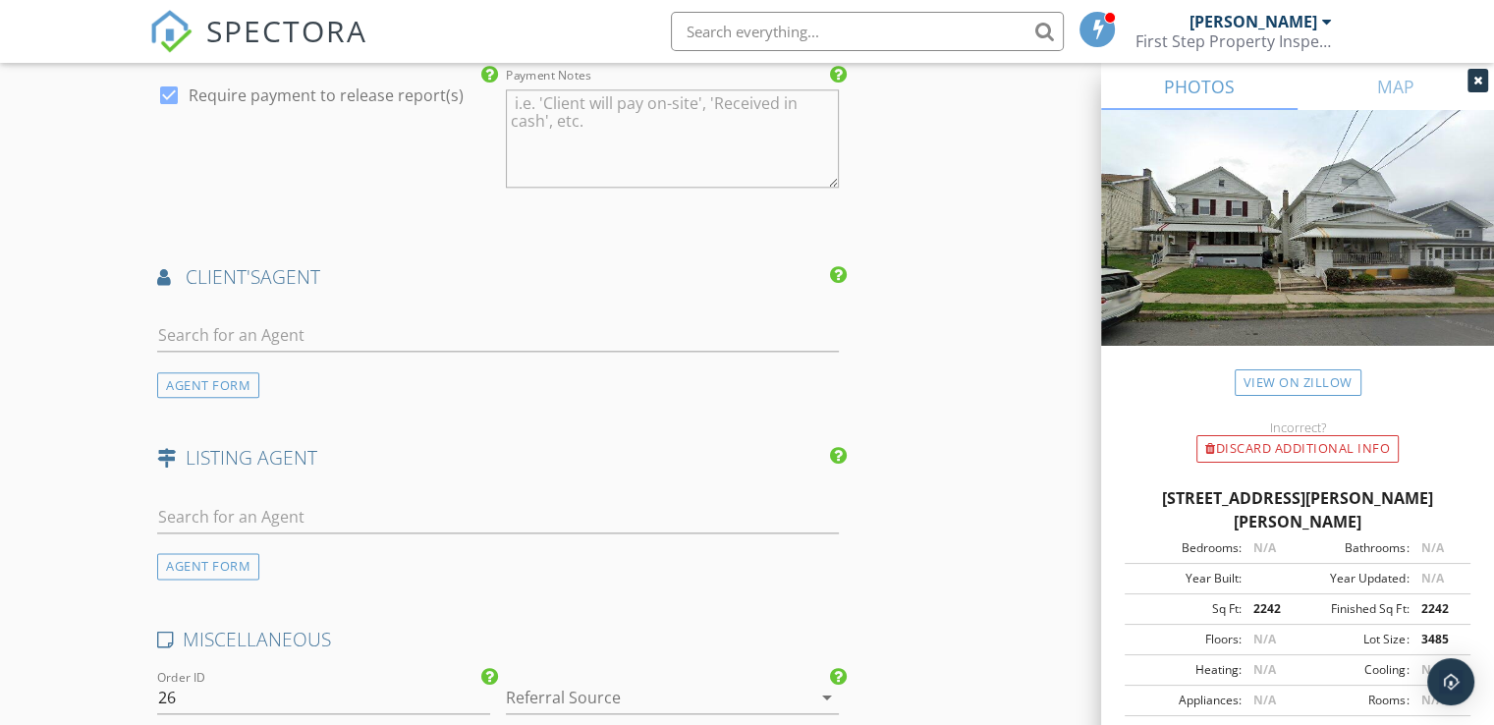
scroll to position [2260, 0]
click at [775, 318] on input "text" at bounding box center [498, 332] width 682 height 32
type input "b"
type input "[PERSON_NAME]"
click at [349, 350] on li "No results found. Click to add a new Agent" at bounding box center [498, 376] width 680 height 55
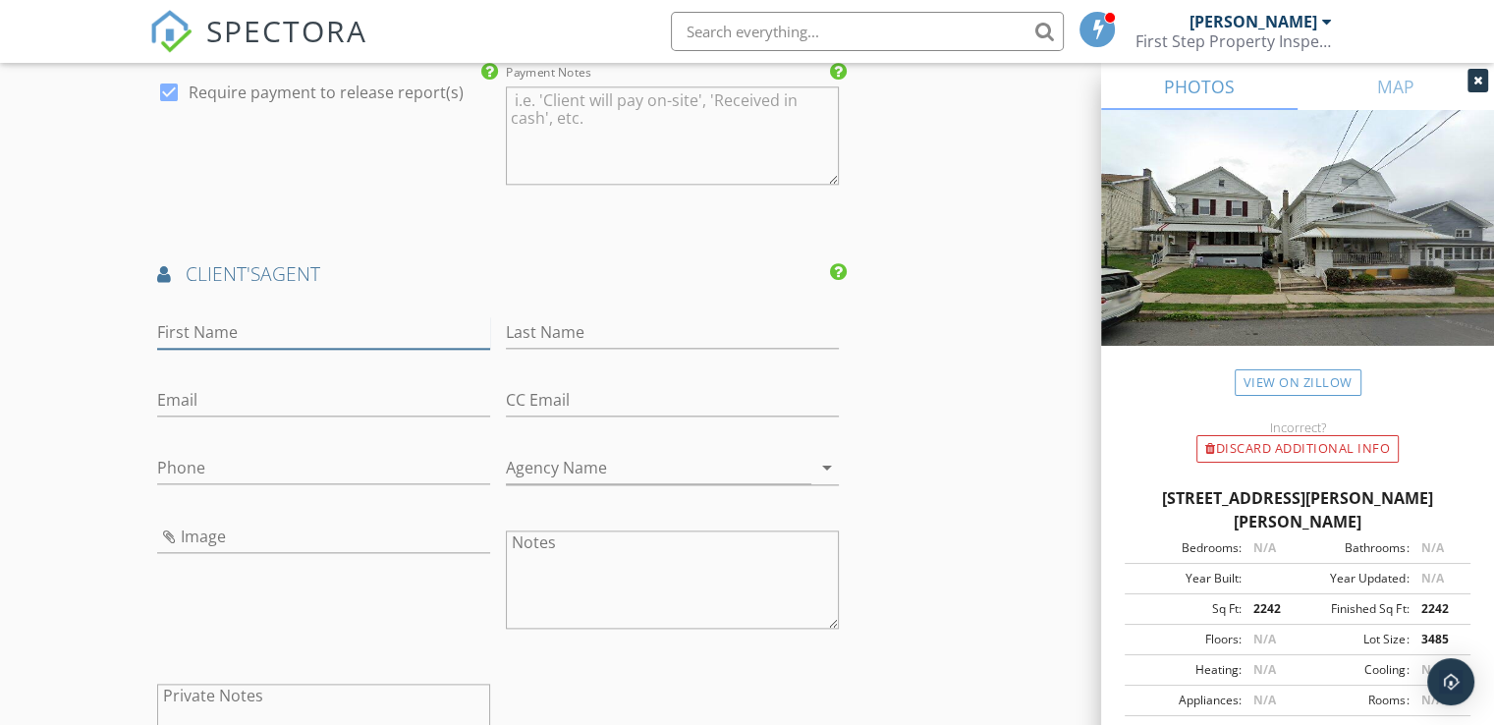
click at [331, 330] on input "First Name" at bounding box center [323, 332] width 333 height 32
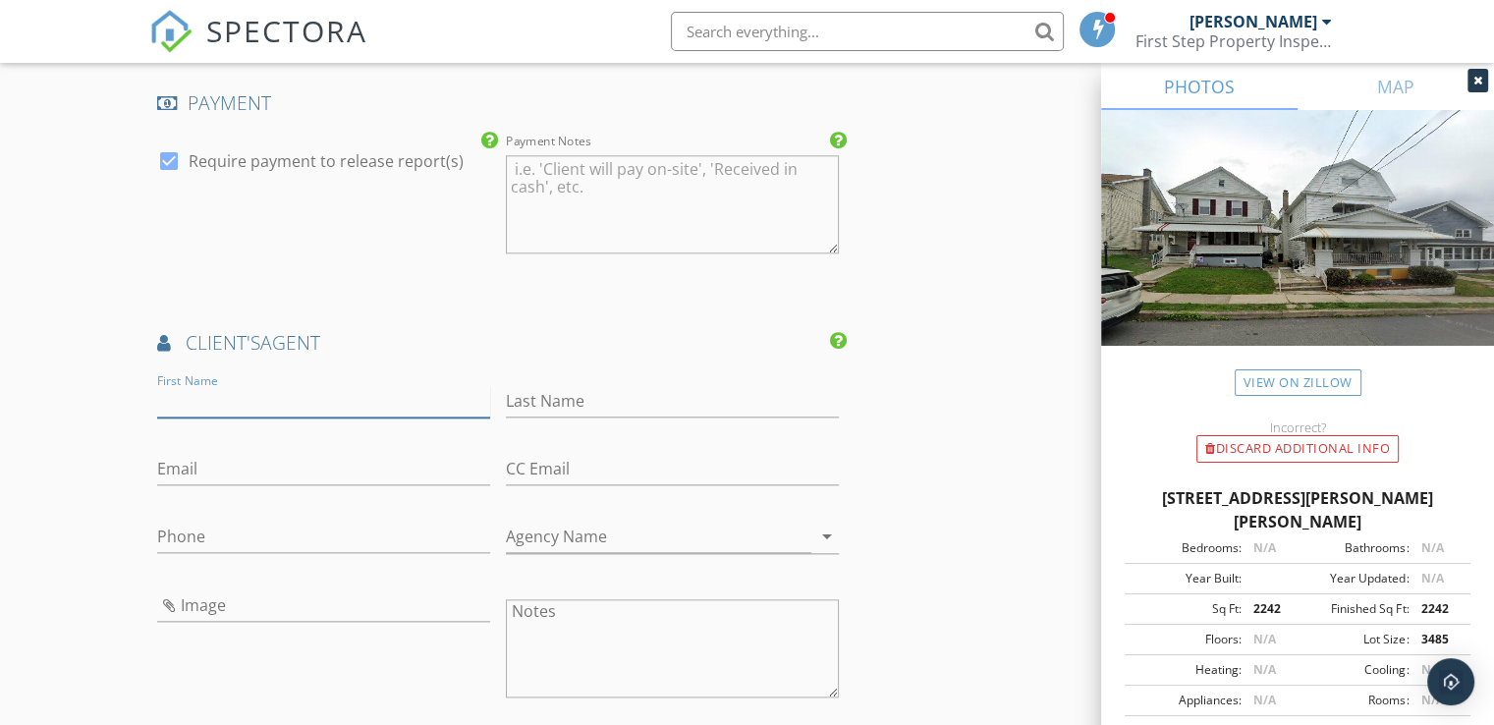
scroll to position [2212, 0]
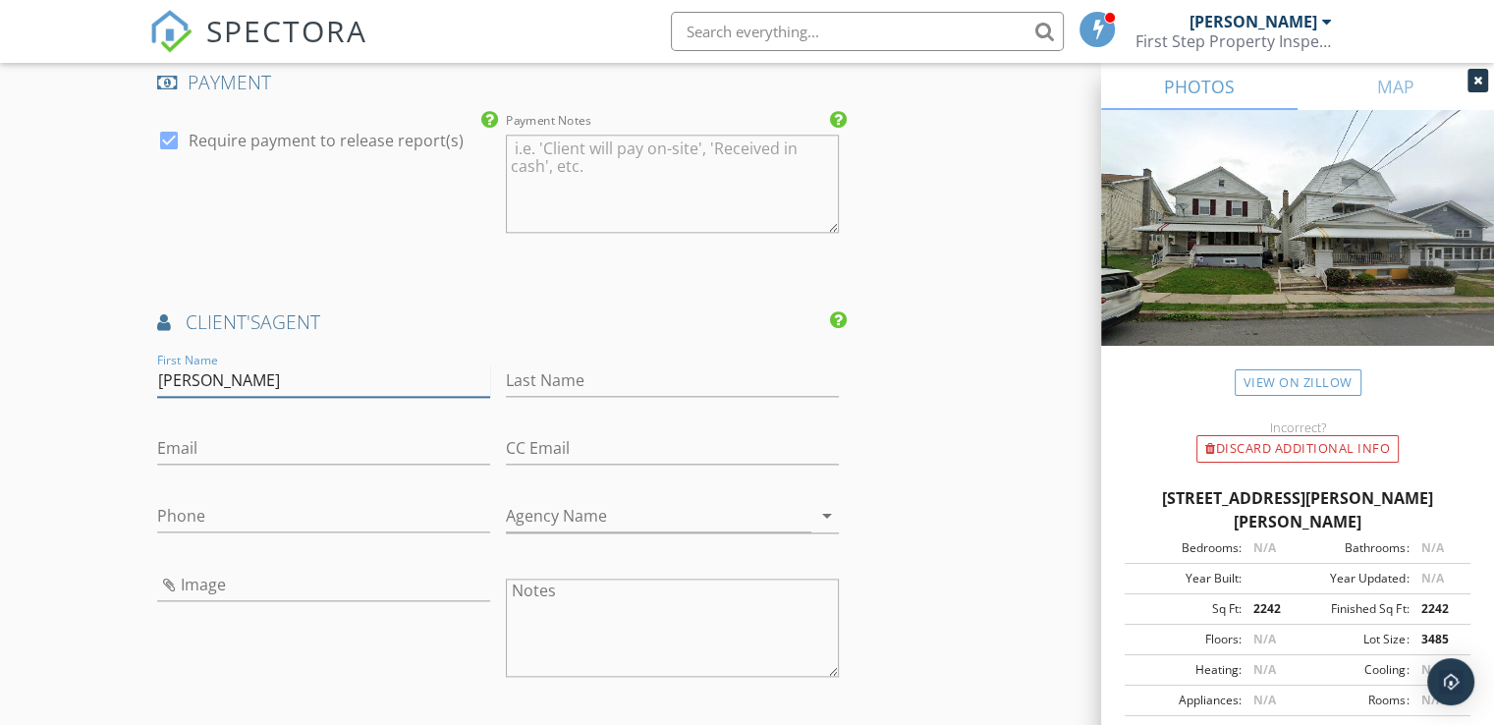
type input "[PERSON_NAME]"
click at [561, 370] on input "Last Name" at bounding box center [672, 380] width 333 height 32
type input "[PERSON_NAME]"
click at [248, 432] on input "Email" at bounding box center [323, 448] width 333 height 32
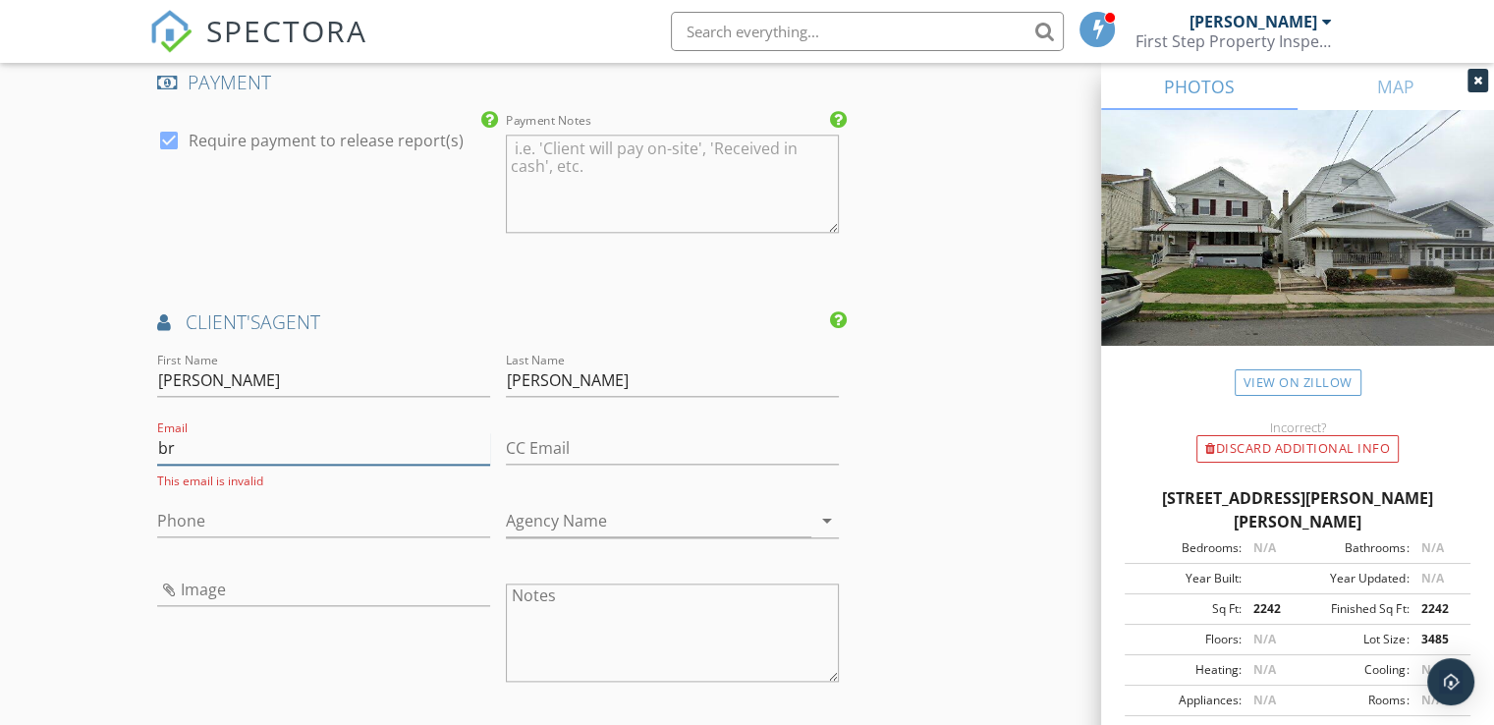
type input "b"
type input "[EMAIL_ADDRESS][DOMAIN_NAME]"
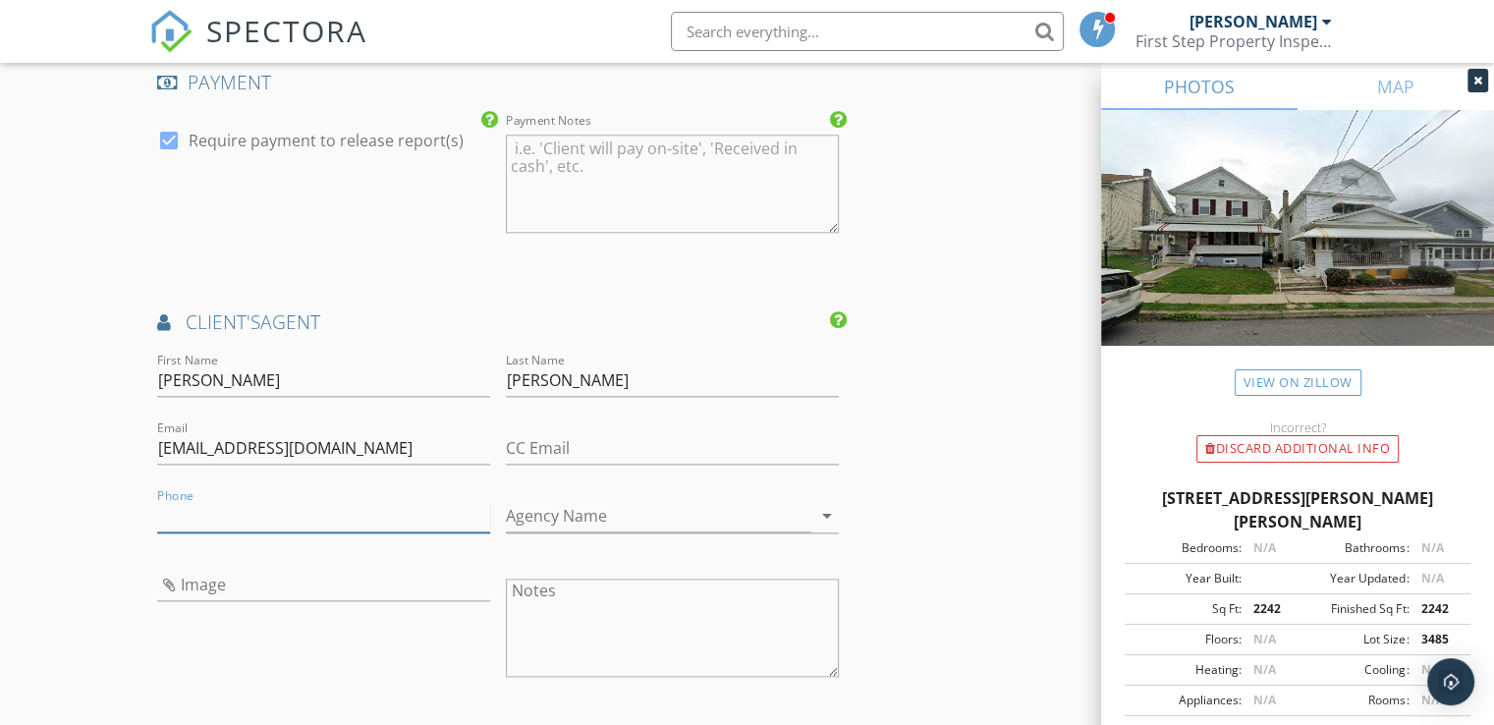
click at [233, 500] on input "Phone" at bounding box center [323, 516] width 333 height 32
type input "5"
type input "[PHONE_NUMBER]"
click at [597, 489] on div "Agency Name arrow_drop_down" at bounding box center [672, 520] width 333 height 65
click at [597, 500] on input "Agency Name" at bounding box center [659, 516] width 306 height 32
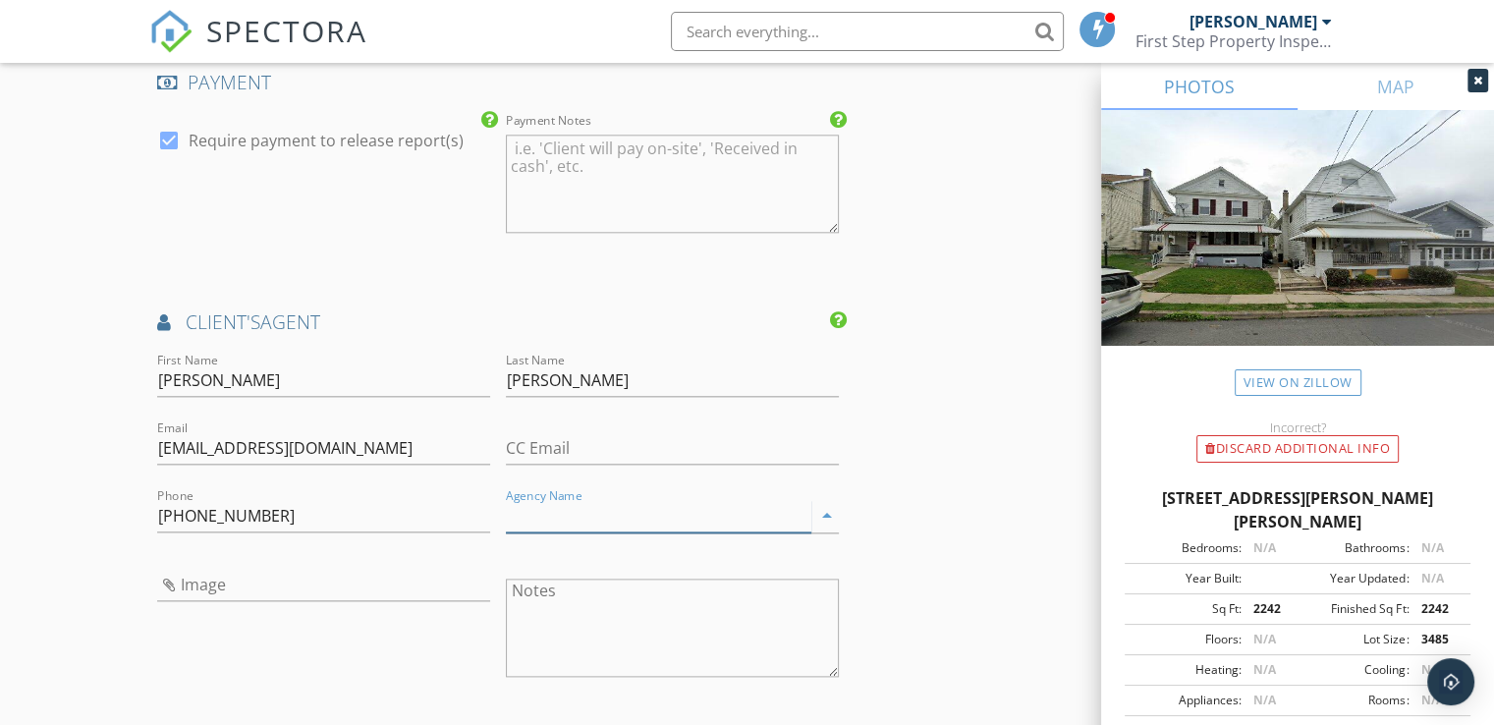
click at [613, 520] on input "Agency Name" at bounding box center [659, 516] width 306 height 32
click at [637, 505] on input "Agency Name" at bounding box center [659, 516] width 306 height 32
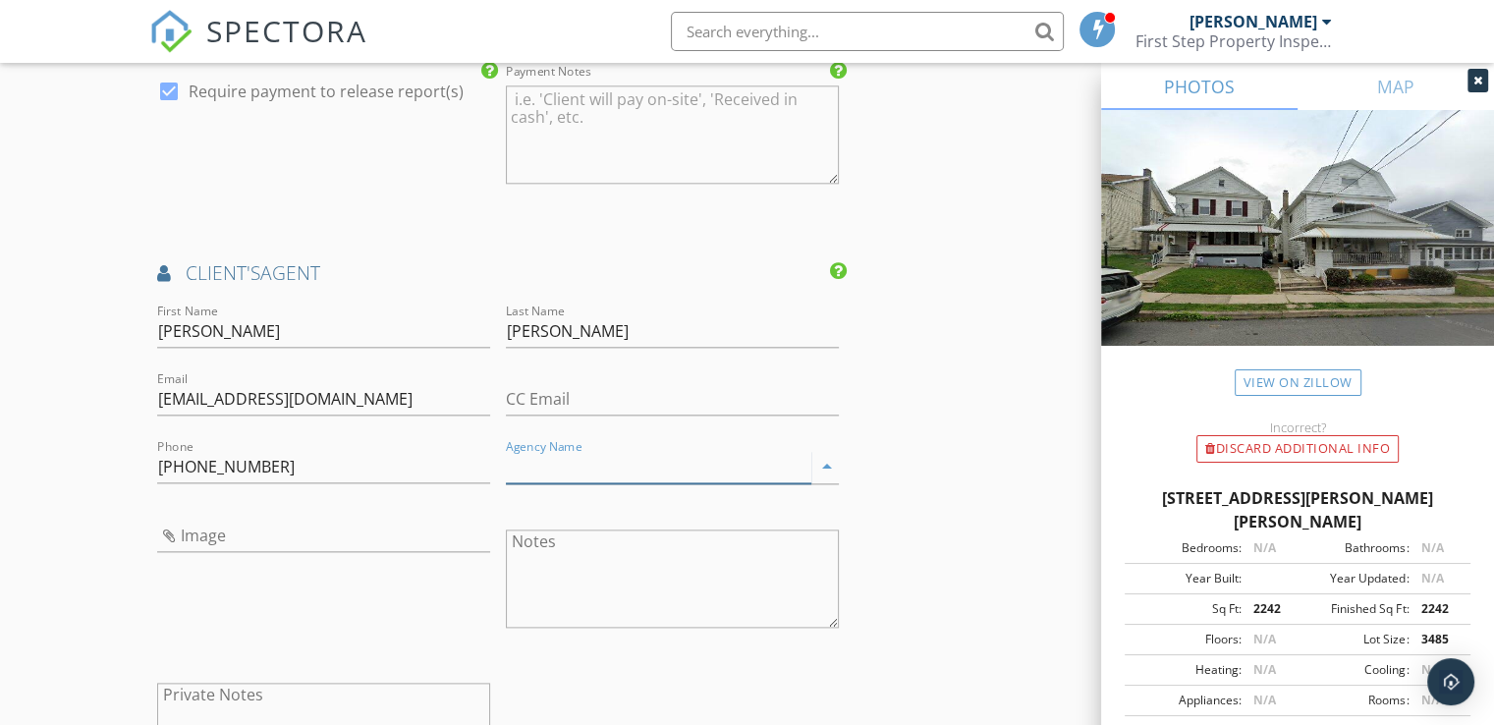
scroll to position [2180, 0]
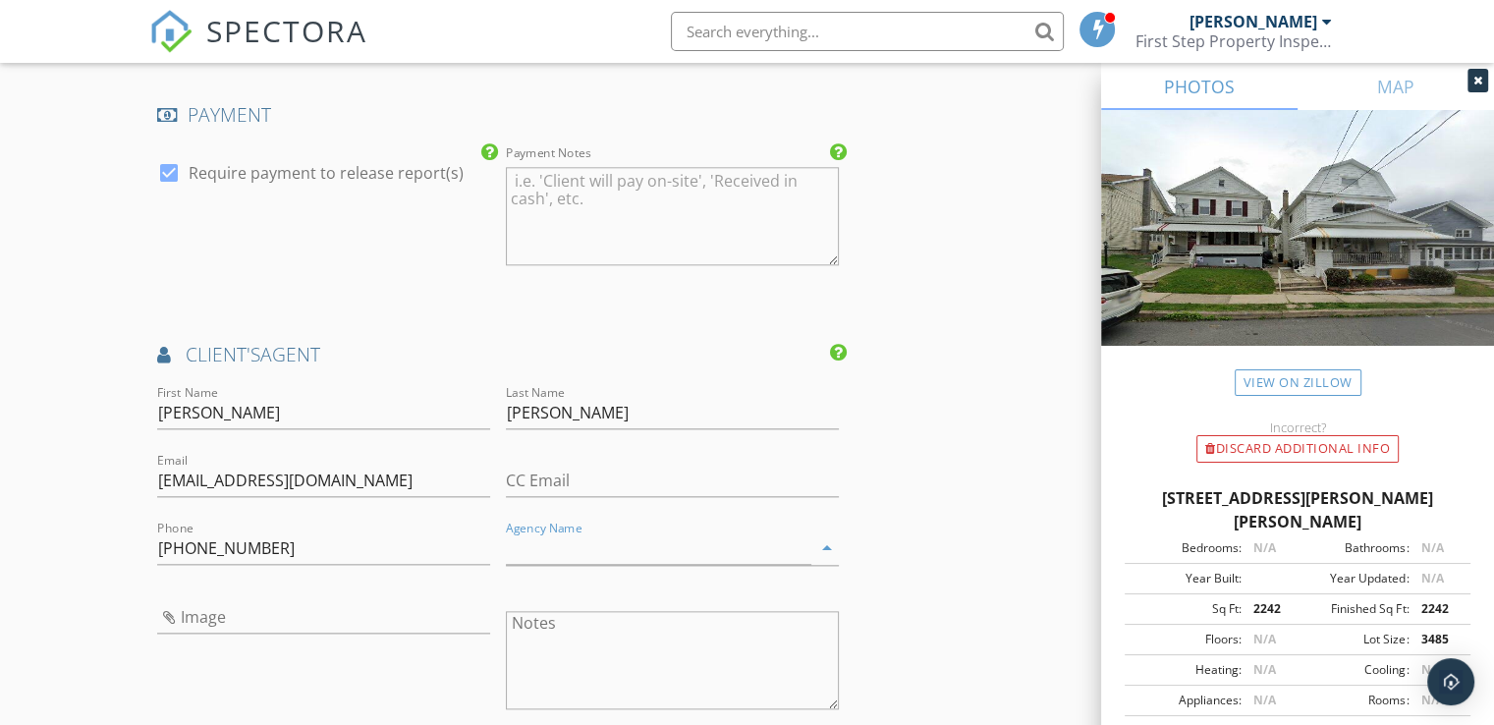
click at [800, 558] on input "Agency Name" at bounding box center [659, 548] width 306 height 32
click at [825, 546] on icon "arrow_drop_down" at bounding box center [827, 548] width 24 height 24
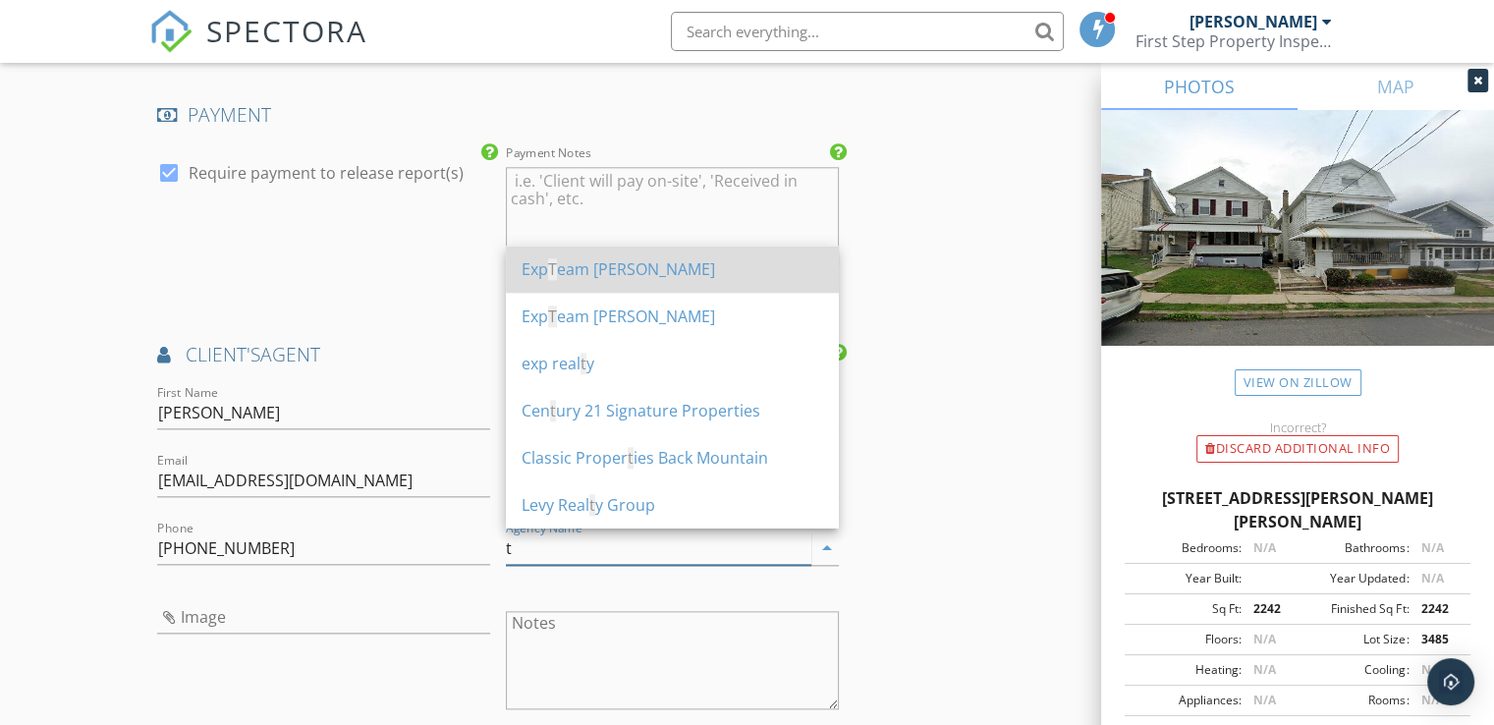
click at [726, 272] on div "Exp T eam Jesicca Skoloda" at bounding box center [673, 269] width 302 height 24
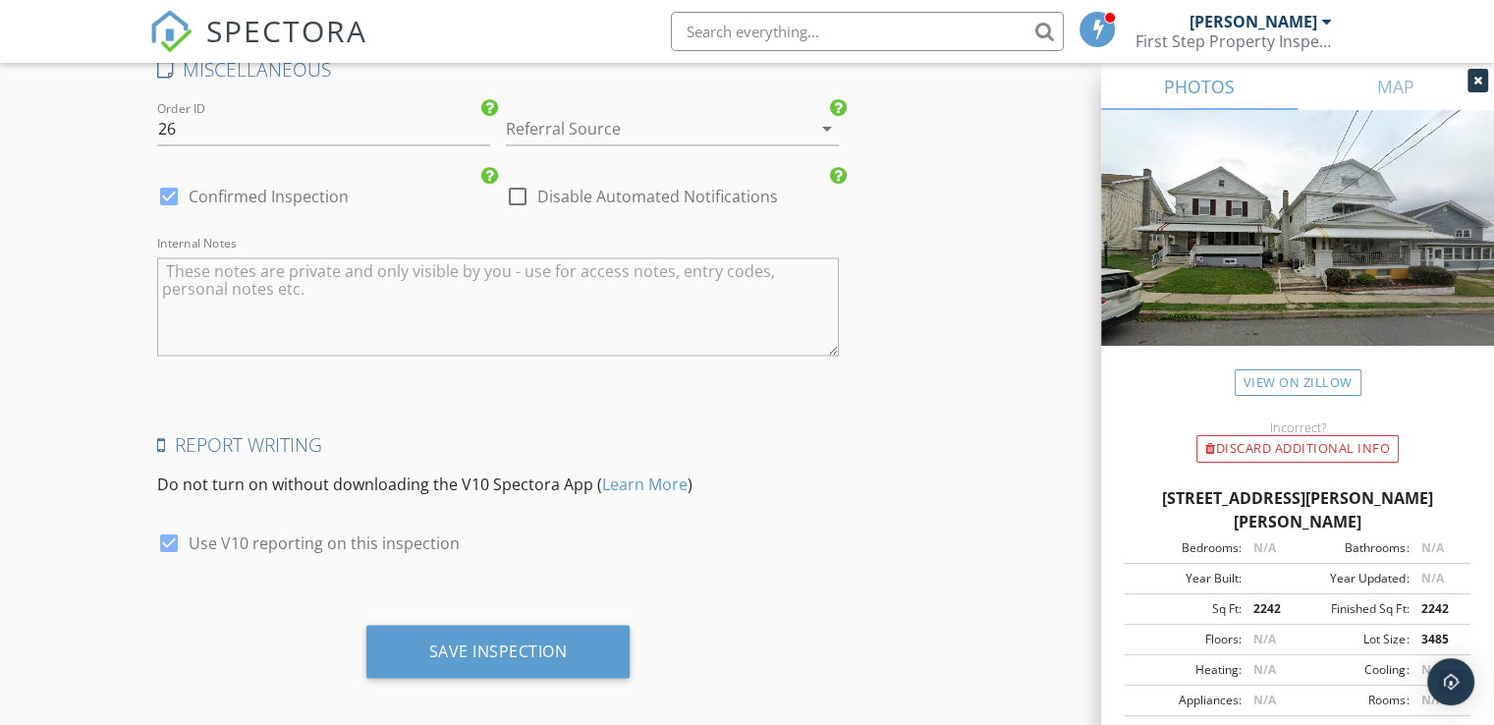
scroll to position [3278, 0]
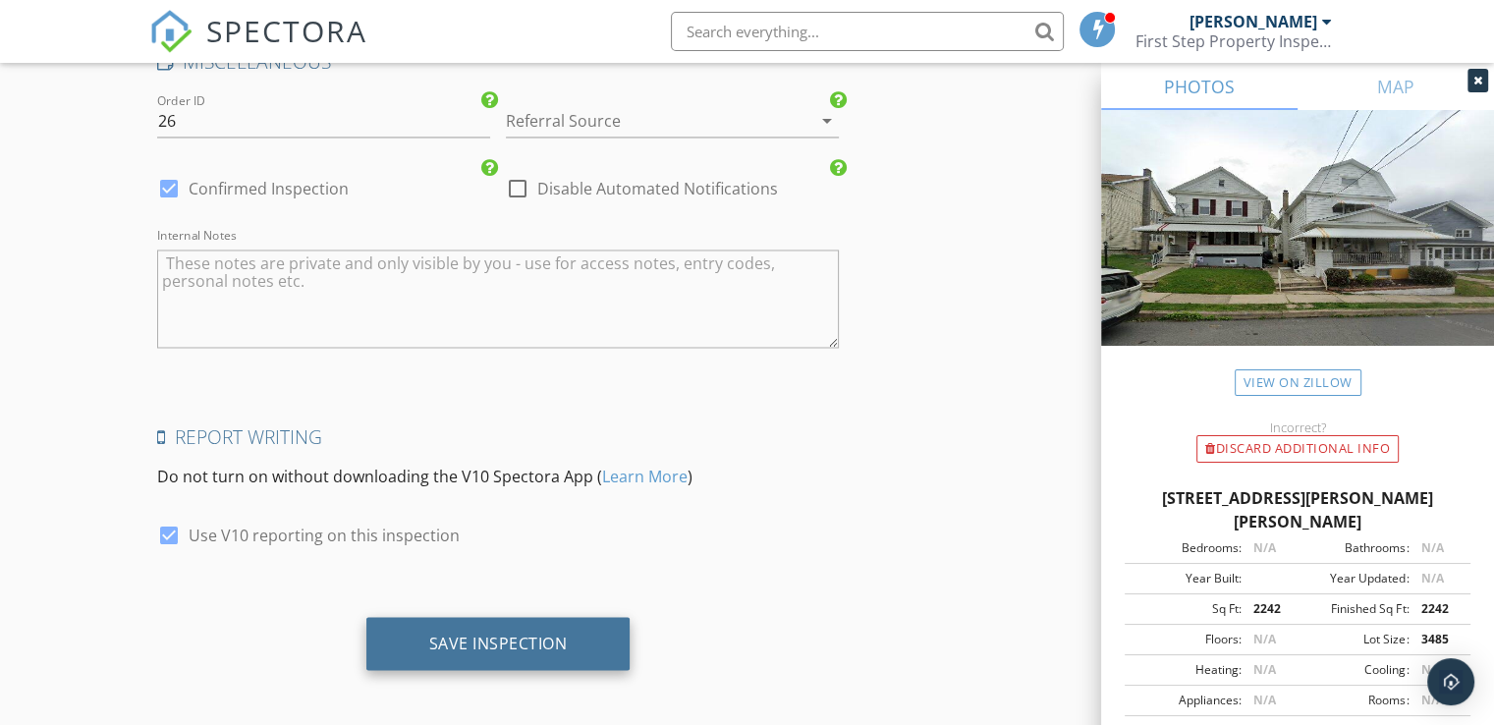
type input "Exp Team [PERSON_NAME]"
click at [566, 637] on div "Save Inspection" at bounding box center [498, 643] width 139 height 20
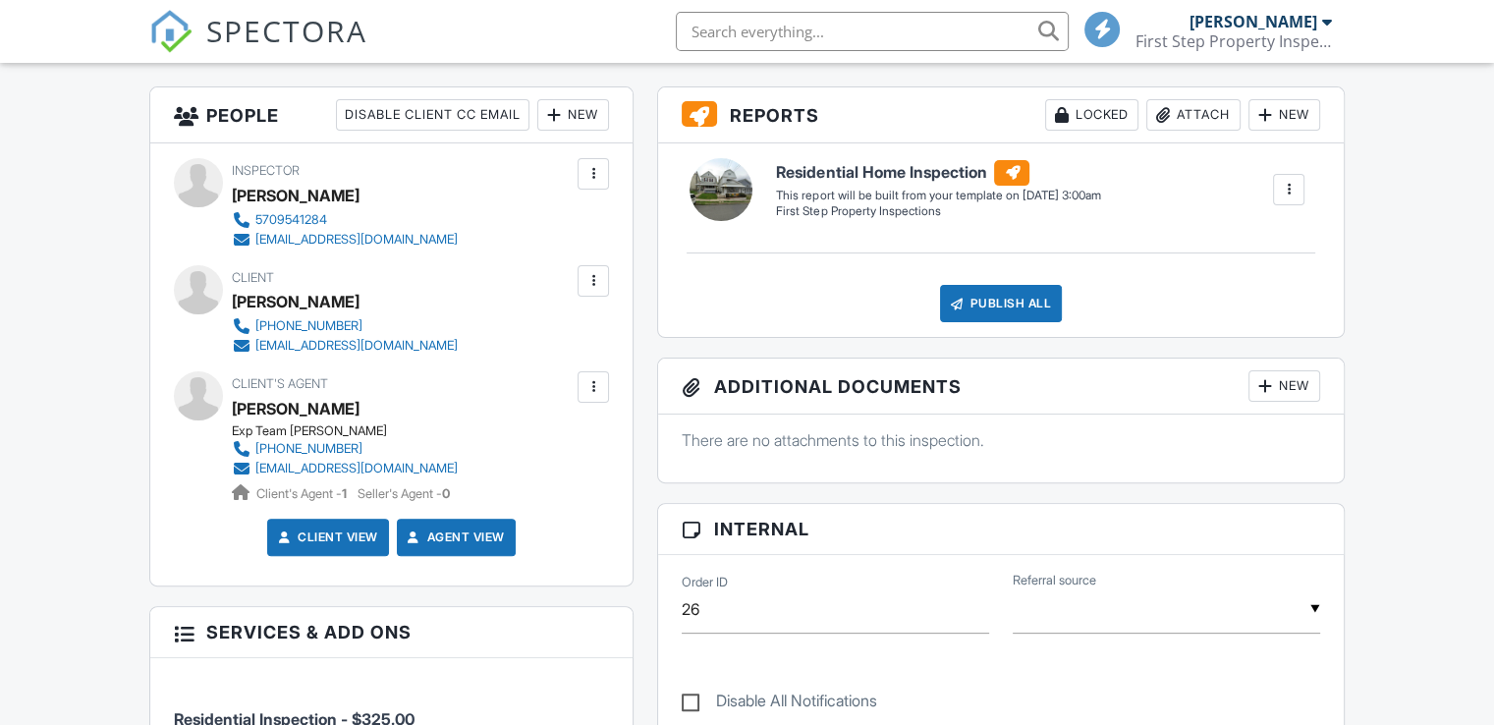
scroll to position [273, 0]
